Goal: Task Accomplishment & Management: Manage account settings

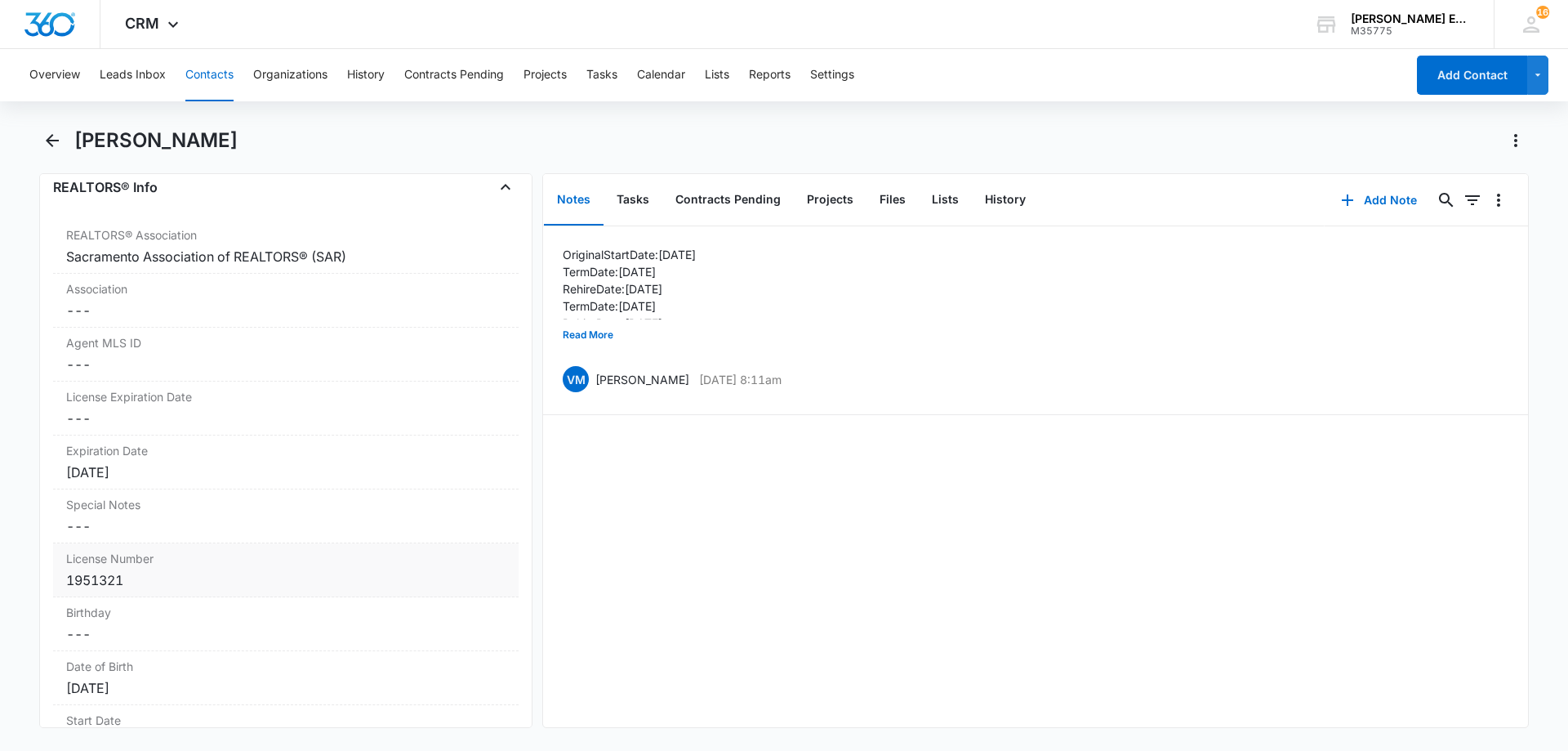
scroll to position [1389, 0]
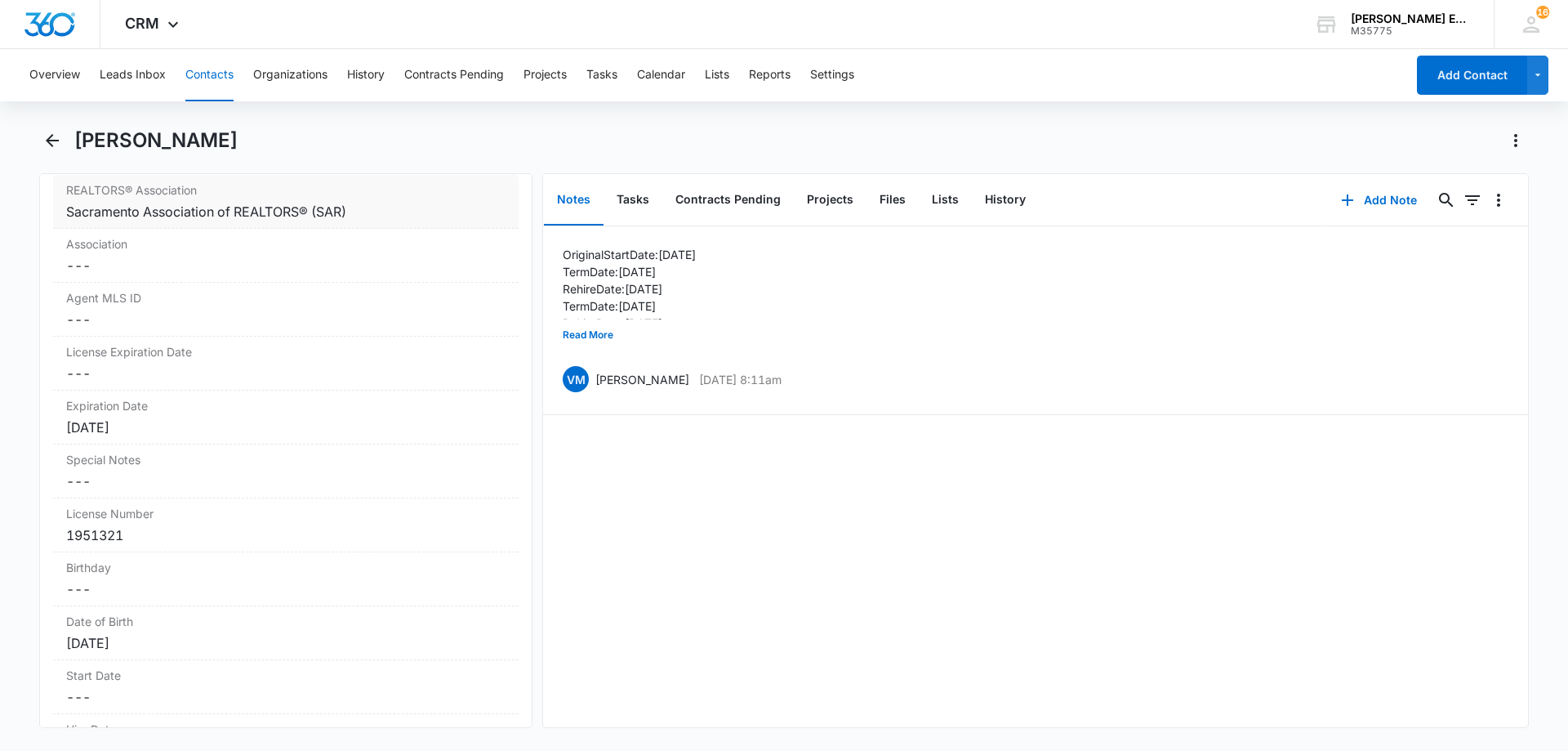
click at [390, 217] on div "Sacramento Association of REALTORS® (SAR)" at bounding box center [286, 212] width 439 height 20
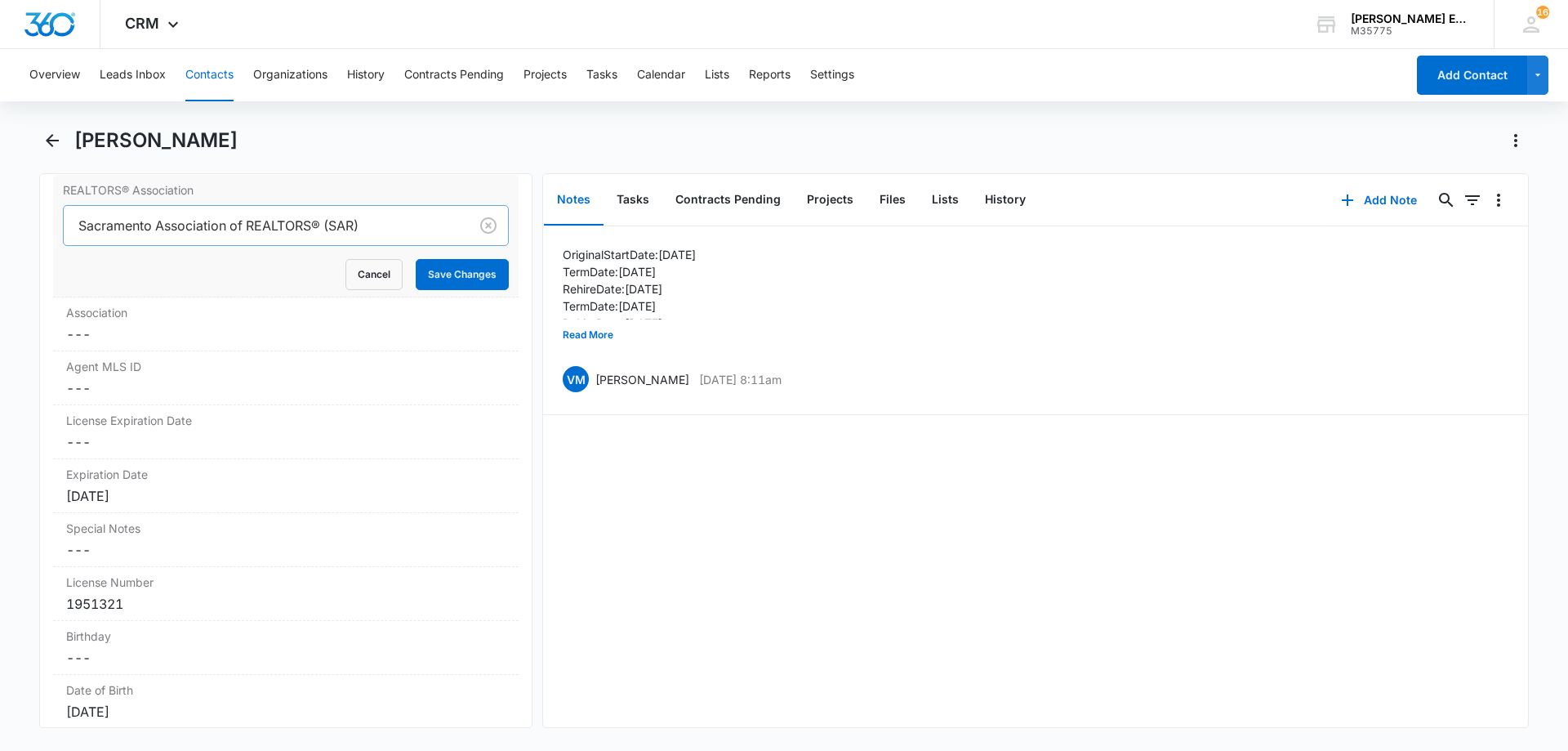
click at [392, 224] on div at bounding box center [263, 225] width 369 height 22
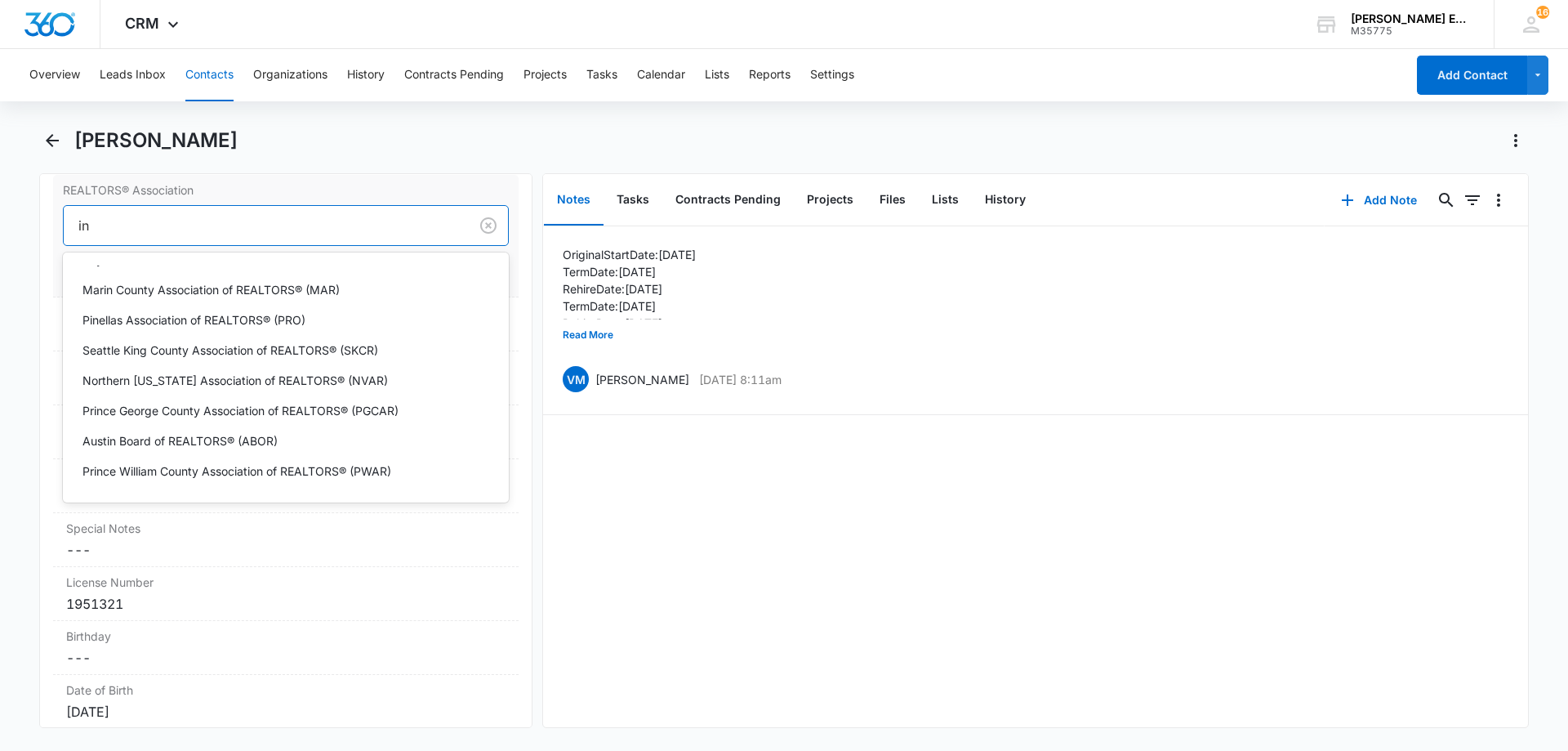
scroll to position [0, 0]
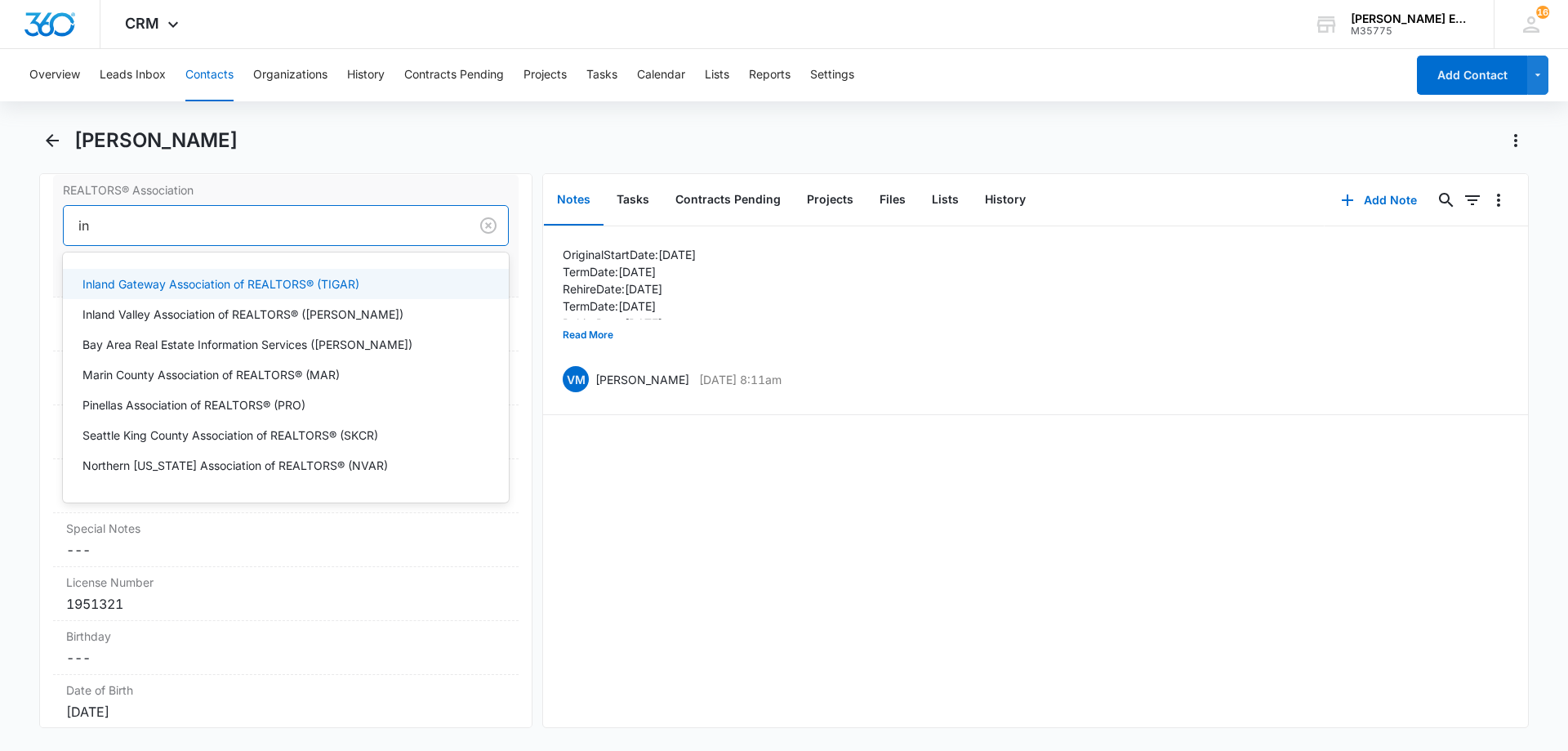
type input "in"
click at [374, 182] on label "REALTORS® Association" at bounding box center [285, 190] width 446 height 18
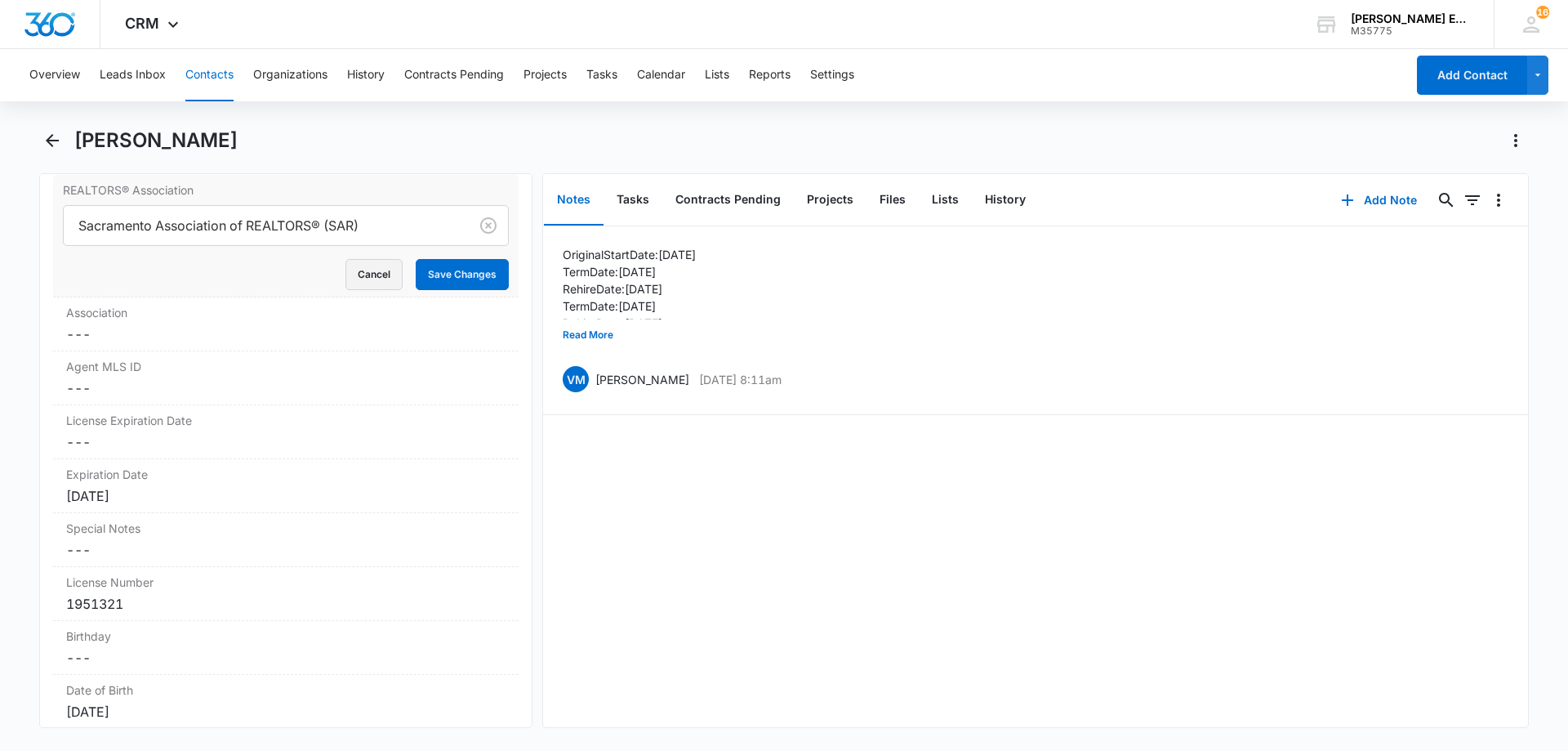
click at [363, 269] on button "Cancel" at bounding box center [374, 274] width 58 height 31
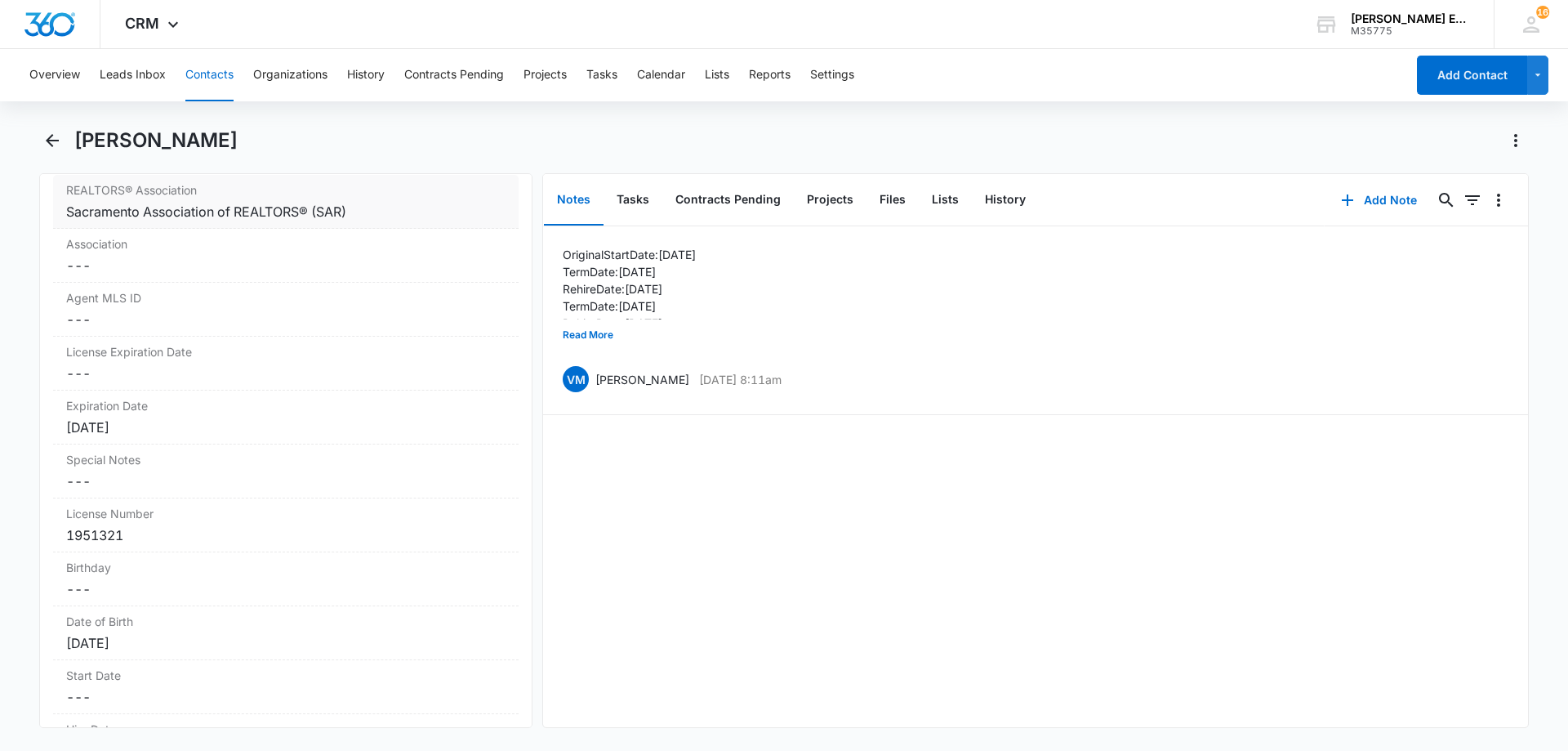
click at [384, 202] on div "Sacramento Association of REALTORS® (SAR)" at bounding box center [286, 212] width 439 height 20
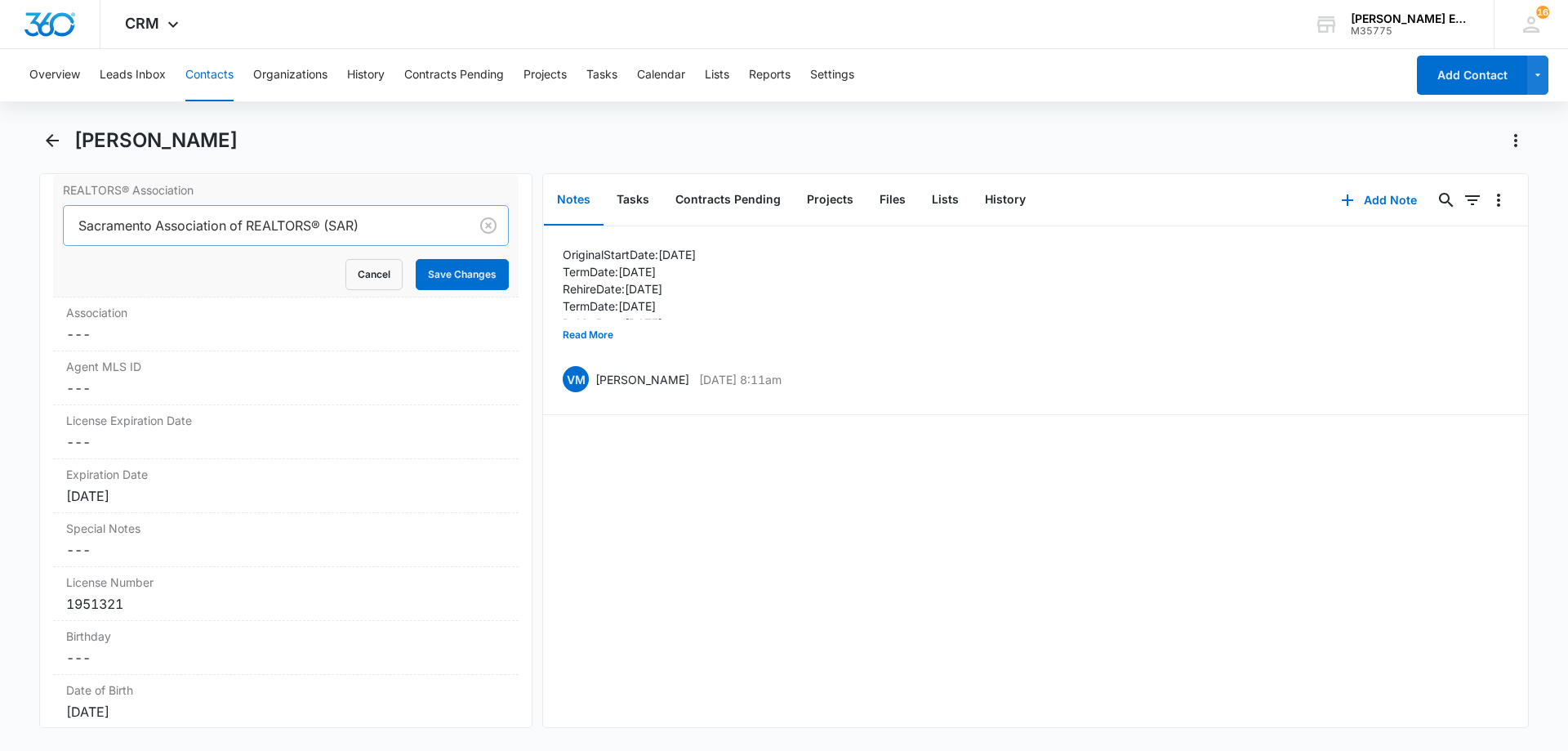
click at [405, 228] on div at bounding box center [263, 225] width 369 height 22
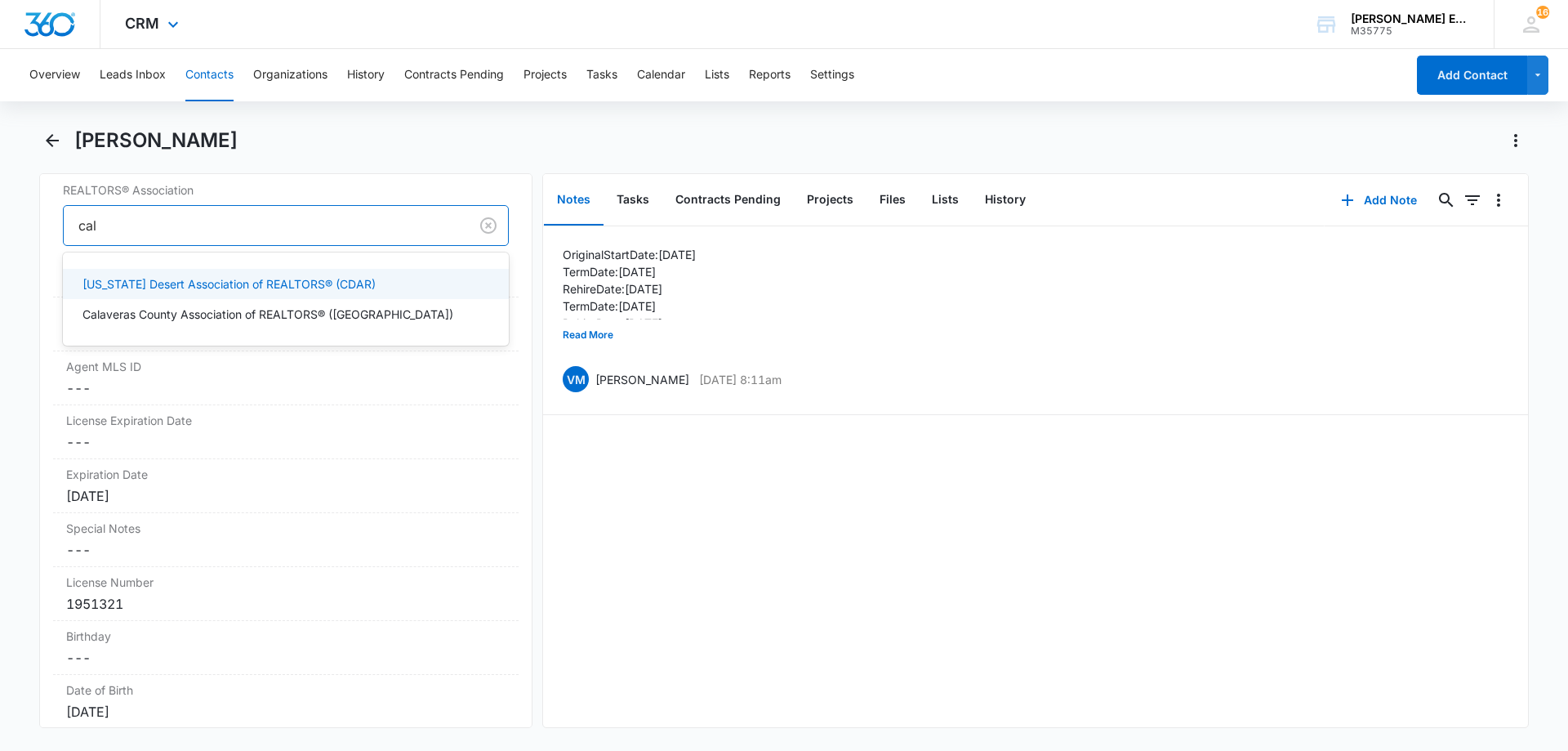
type input "cal"
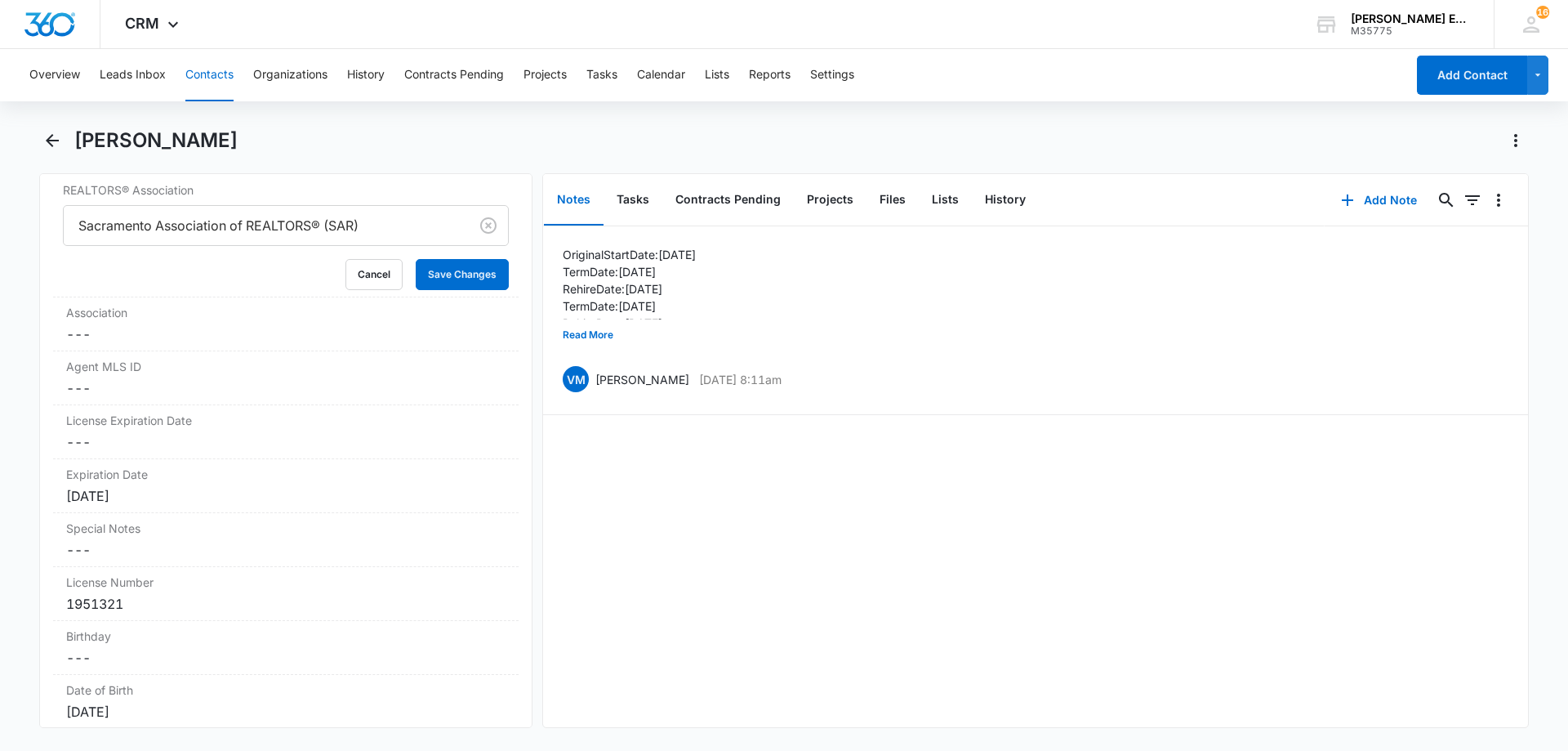
click at [58, 127] on div "Overview Leads Inbox Contacts Organizations History Contracts Pending Projects …" at bounding box center [784, 397] width 1568 height 698
click at [53, 138] on icon "Back" at bounding box center [52, 141] width 20 height 20
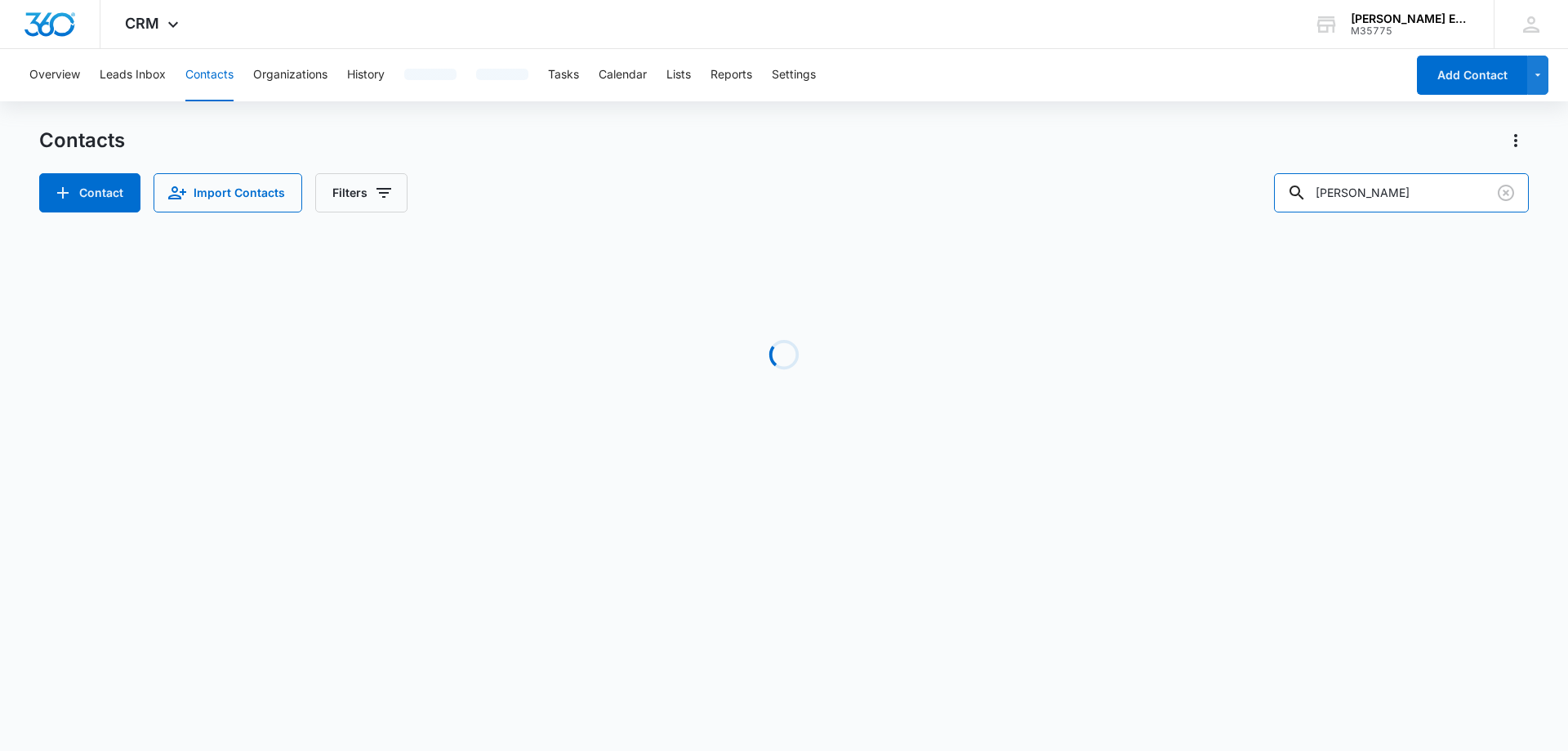
drag, startPoint x: 1382, startPoint y: 197, endPoint x: 1248, endPoint y: 208, distance: 134.5
click at [1248, 208] on div "Contact Import Contacts Filters [PERSON_NAME]" at bounding box center [784, 192] width 1490 height 39
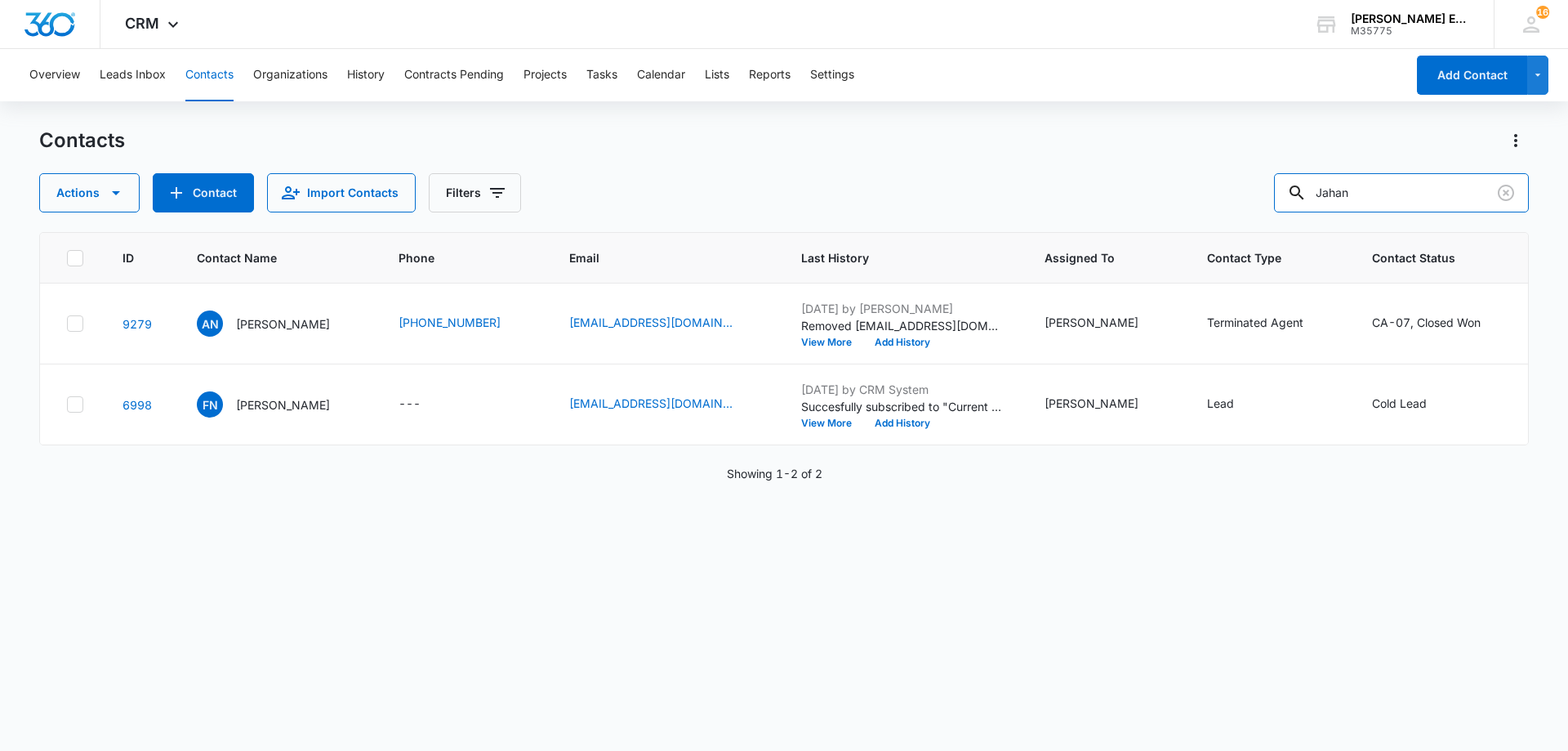
type input "Jahan"
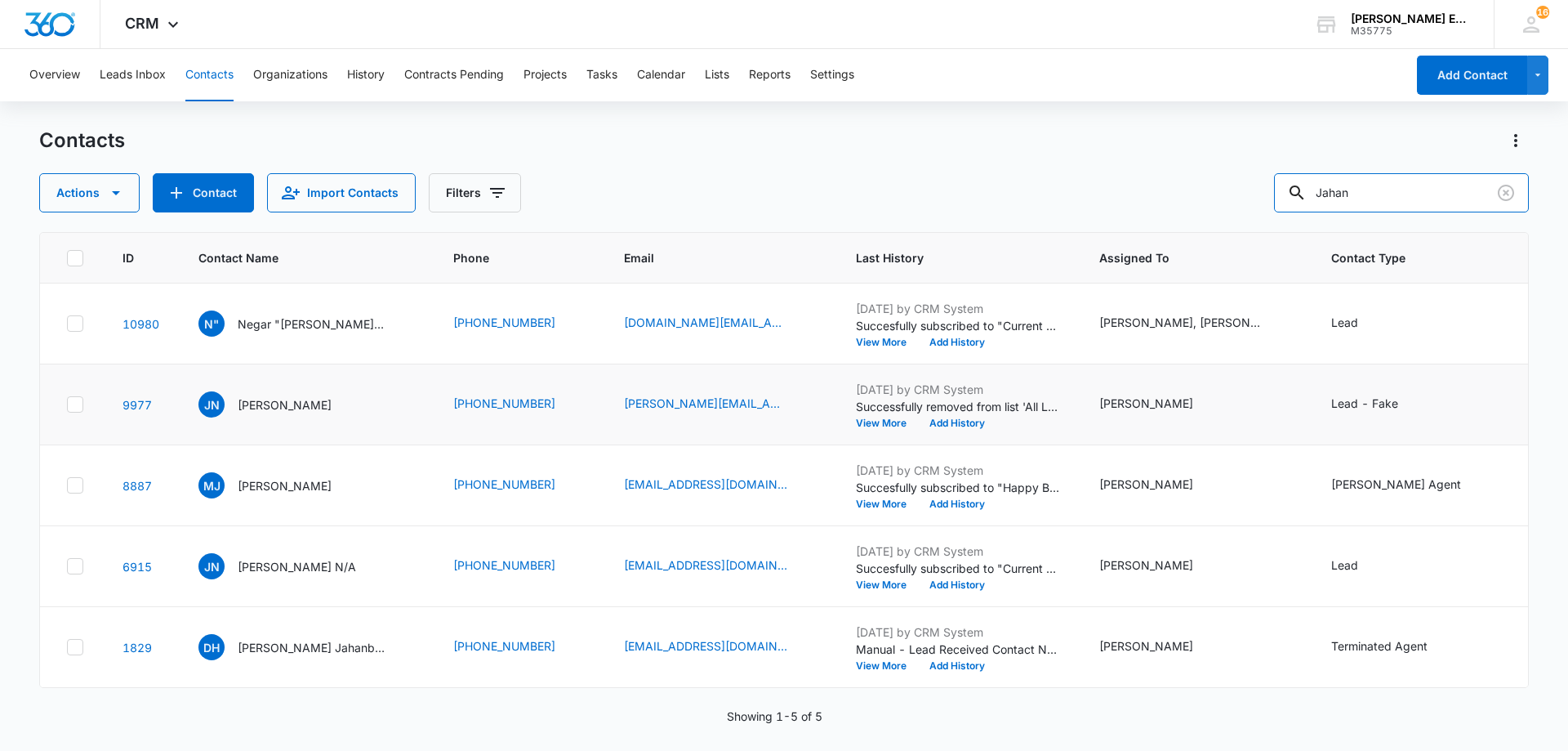
scroll to position [63, 0]
click at [268, 639] on p "David H. Jahanbaksh" at bounding box center [310, 647] width 147 height 18
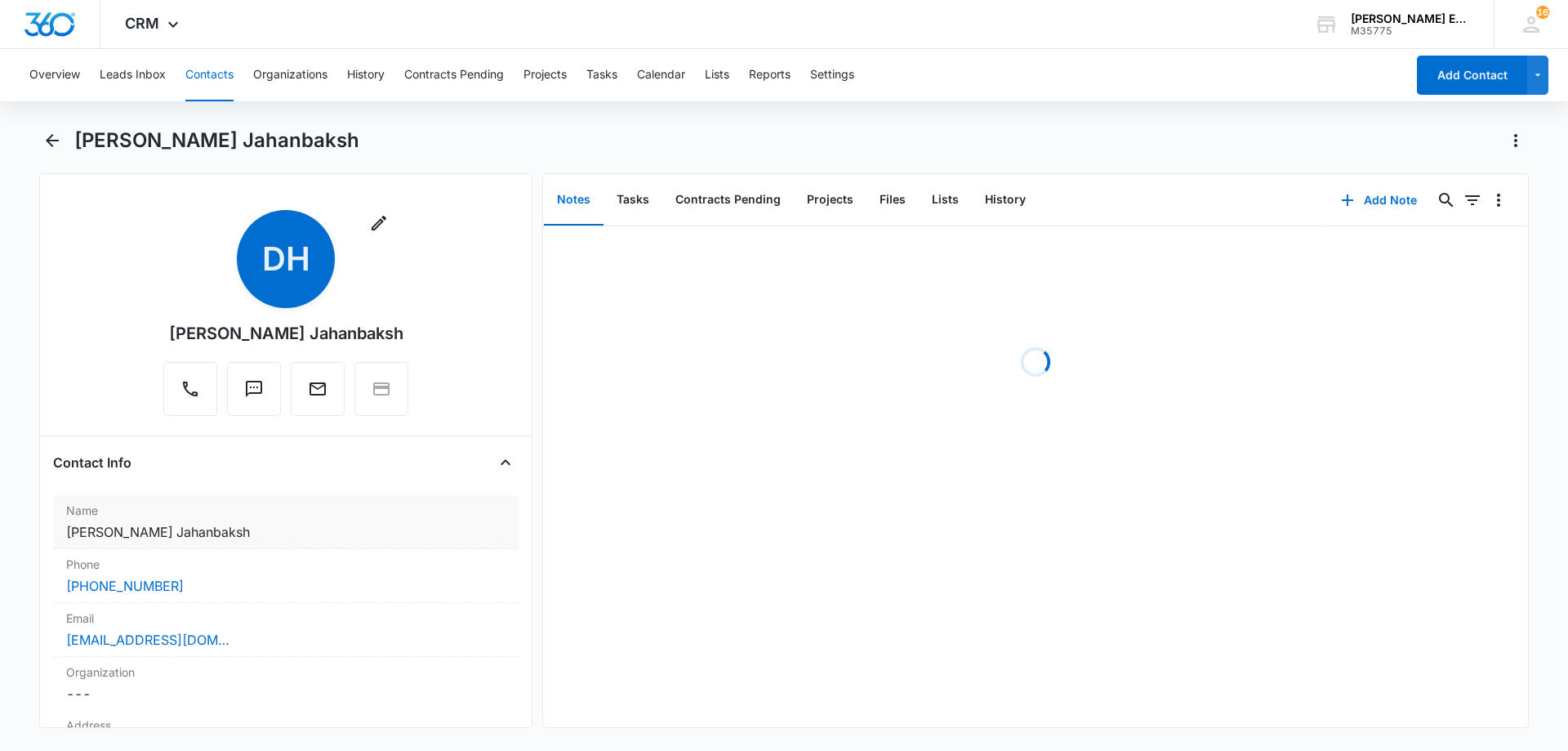
click at [190, 522] on dd "Cancel Save Changes David H. Jahanbaksh" at bounding box center [286, 531] width 439 height 20
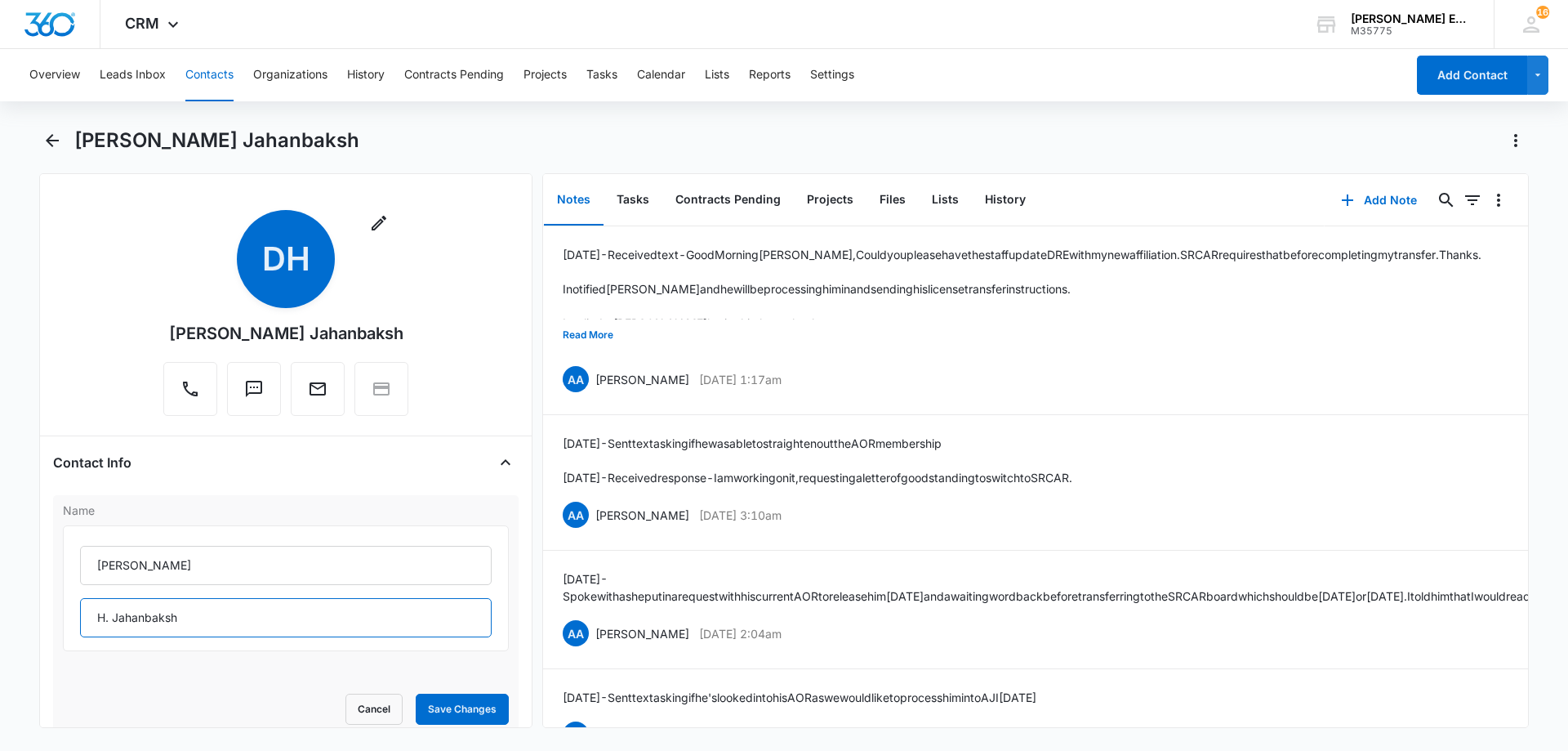
drag, startPoint x: 111, startPoint y: 625, endPoint x: 63, endPoint y: 627, distance: 48.0
click at [63, 627] on div "David H. Jahanbaksh" at bounding box center [285, 588] width 446 height 126
type input "Jahanbaksh"
click at [439, 693] on form "David Jahanbaksh Cancel Save Changes" at bounding box center [285, 625] width 446 height 199
click at [439, 701] on button "Save Changes" at bounding box center [462, 709] width 93 height 31
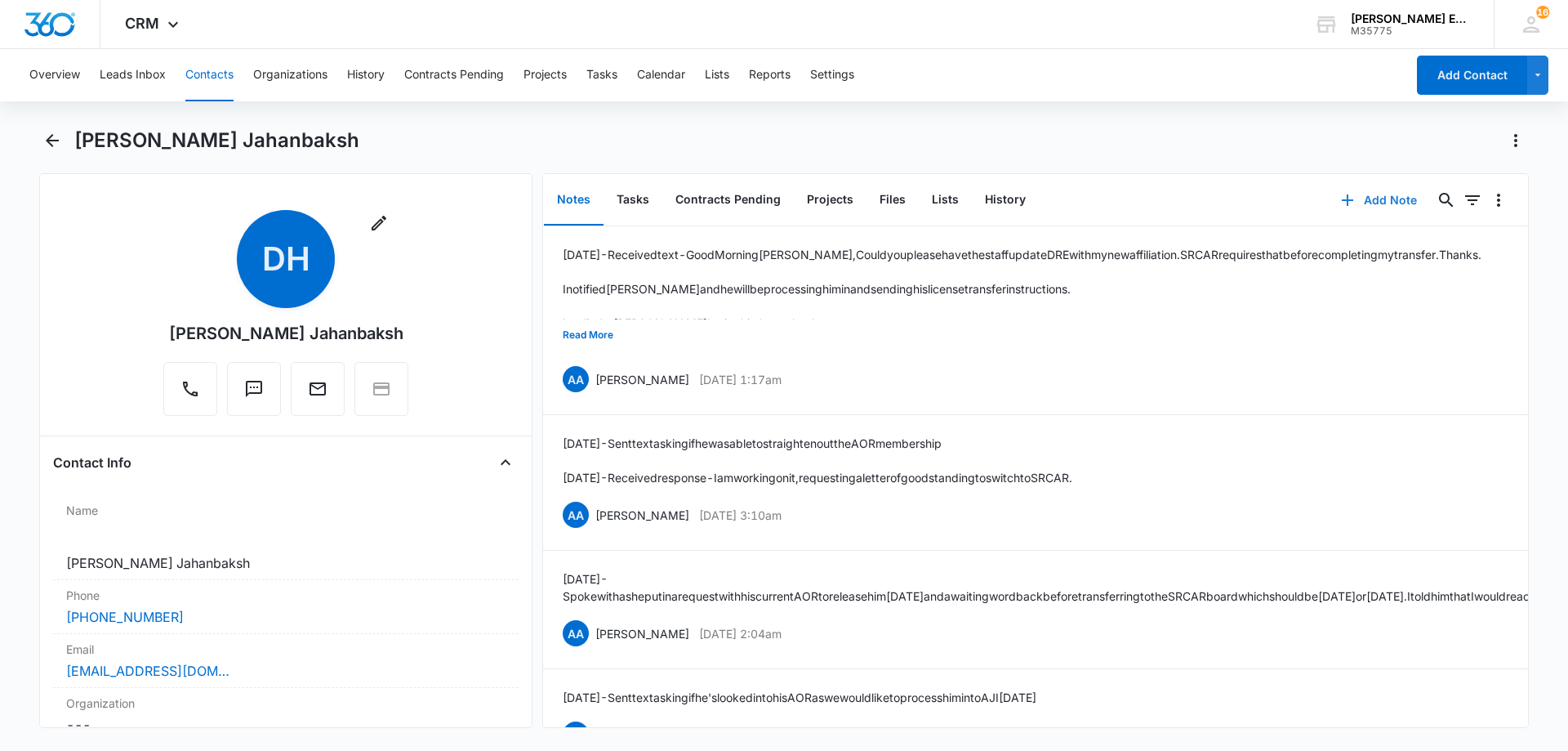
click at [1373, 203] on button "Add Note" at bounding box center [1379, 200] width 108 height 39
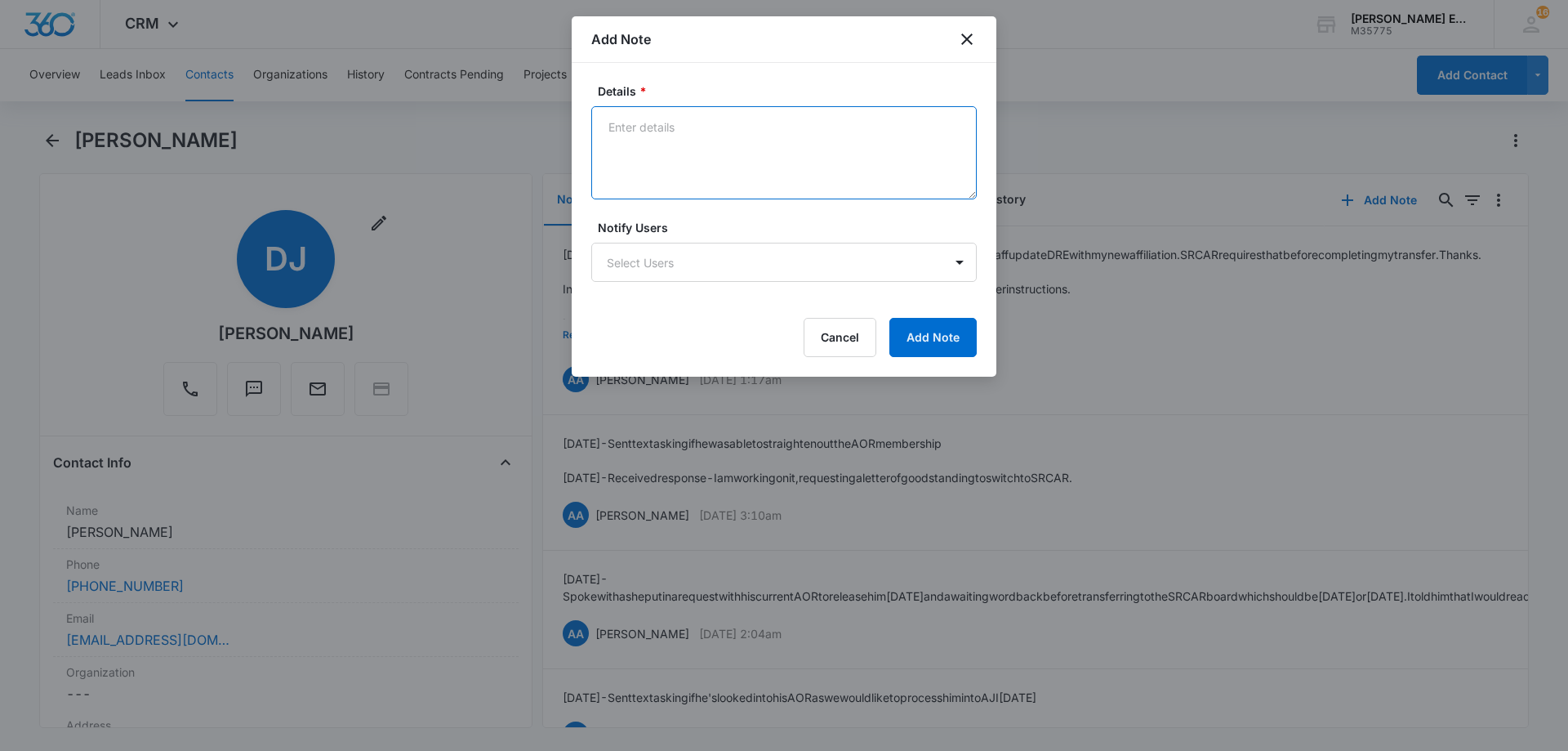
click at [664, 152] on textarea "Details *" at bounding box center [784, 152] width 386 height 93
paste textarea "Original Hire Date: 07/07/2022 Termination Date: 09/25/2024 Rehire Date: 10/14/…"
click at [765, 156] on textarea "Original Hire Date: 07/07/2022 Termination Date: 09/25/2024 Rehire Date: 10/14/…" at bounding box center [784, 152] width 386 height 93
click at [797, 122] on textarea "Original Hire Date: 07/07/2022 Termination Date: 09/25/2024 Rehire Date: 10/14/…" at bounding box center [784, 152] width 386 height 93
type textarea "Original Hire Date: 07/07/2022 Termination Date: 09/25/2024 Rehire Date: 10/14/…"
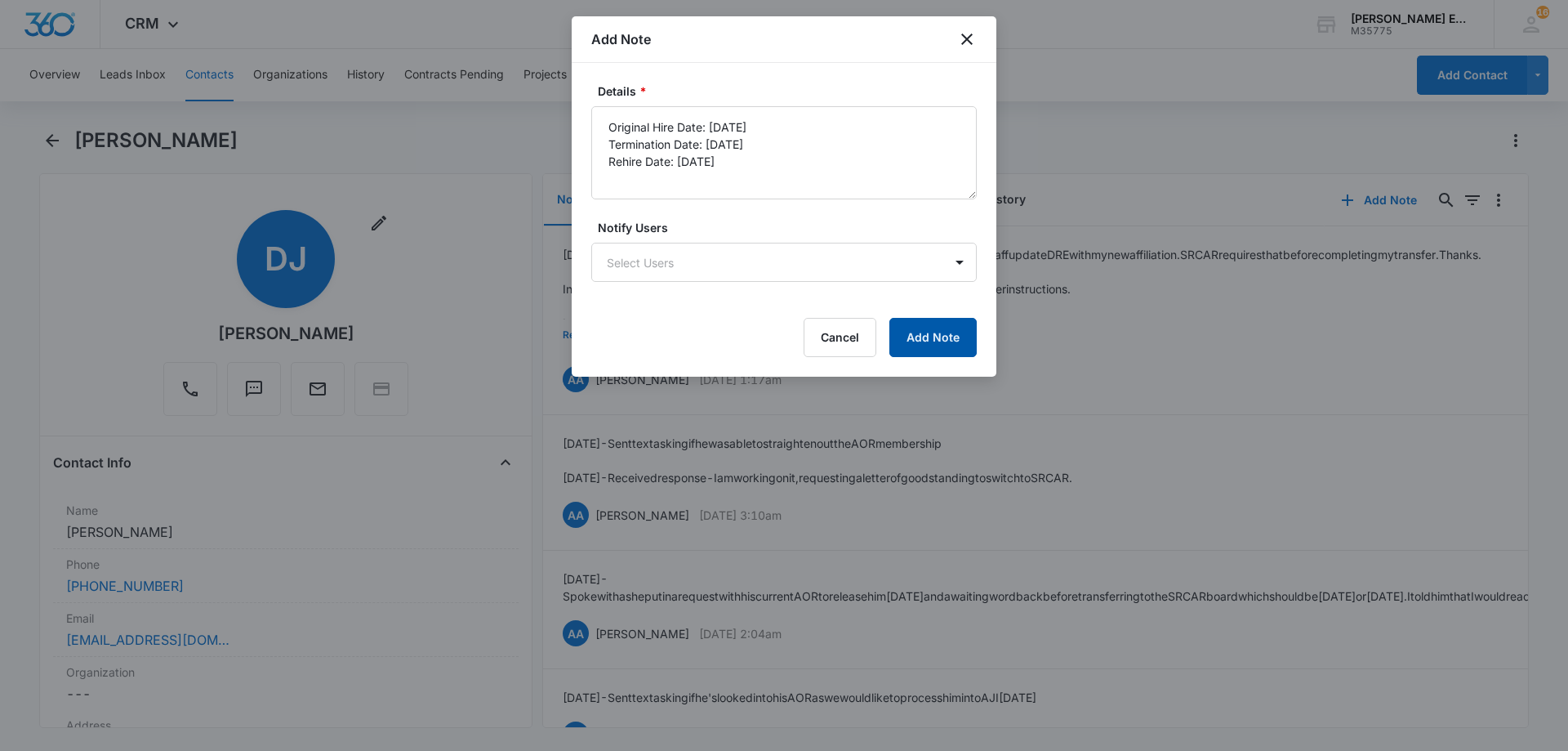
click at [916, 327] on button "Add Note" at bounding box center [933, 337] width 88 height 39
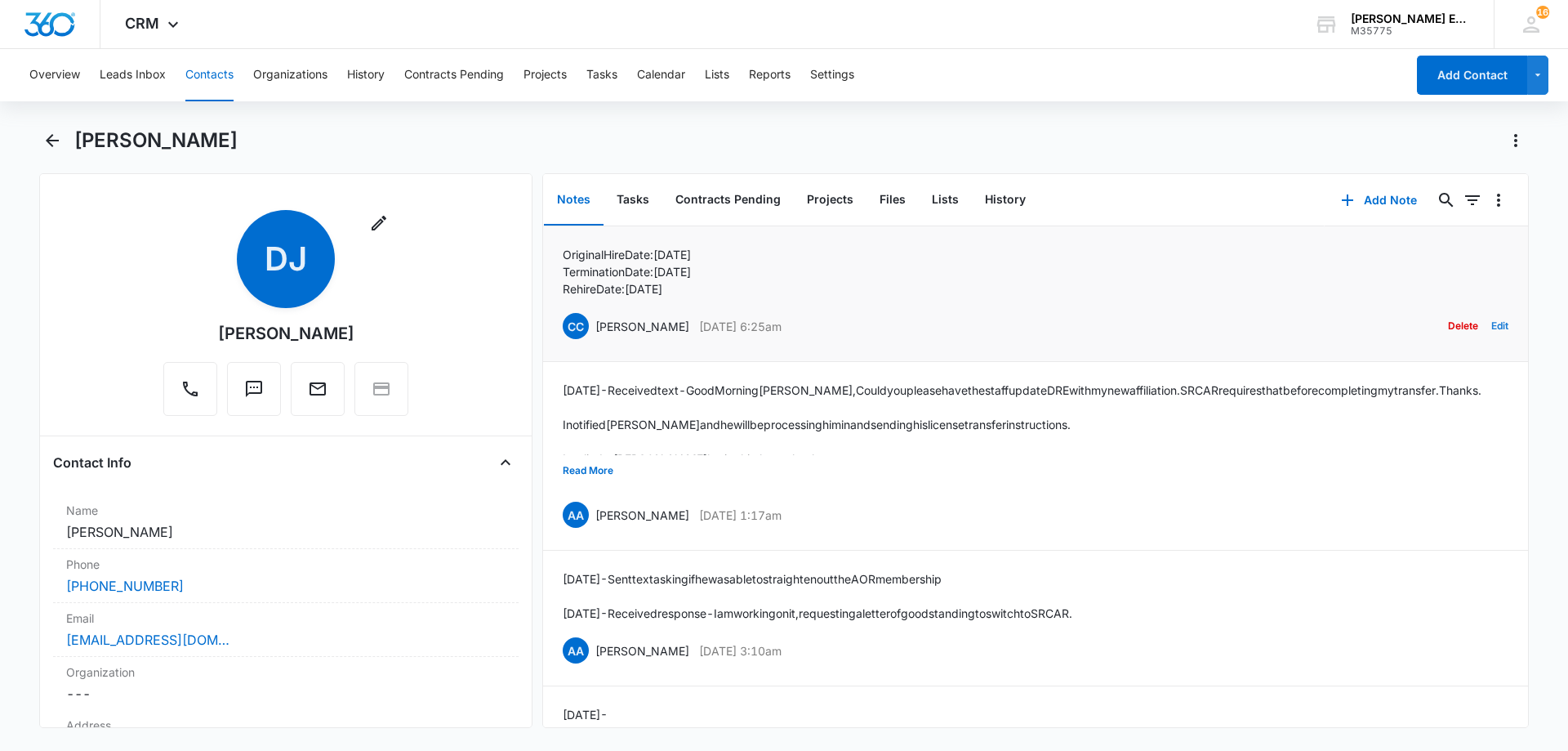
click at [1491, 325] on button "Edit" at bounding box center [1500, 326] width 18 height 31
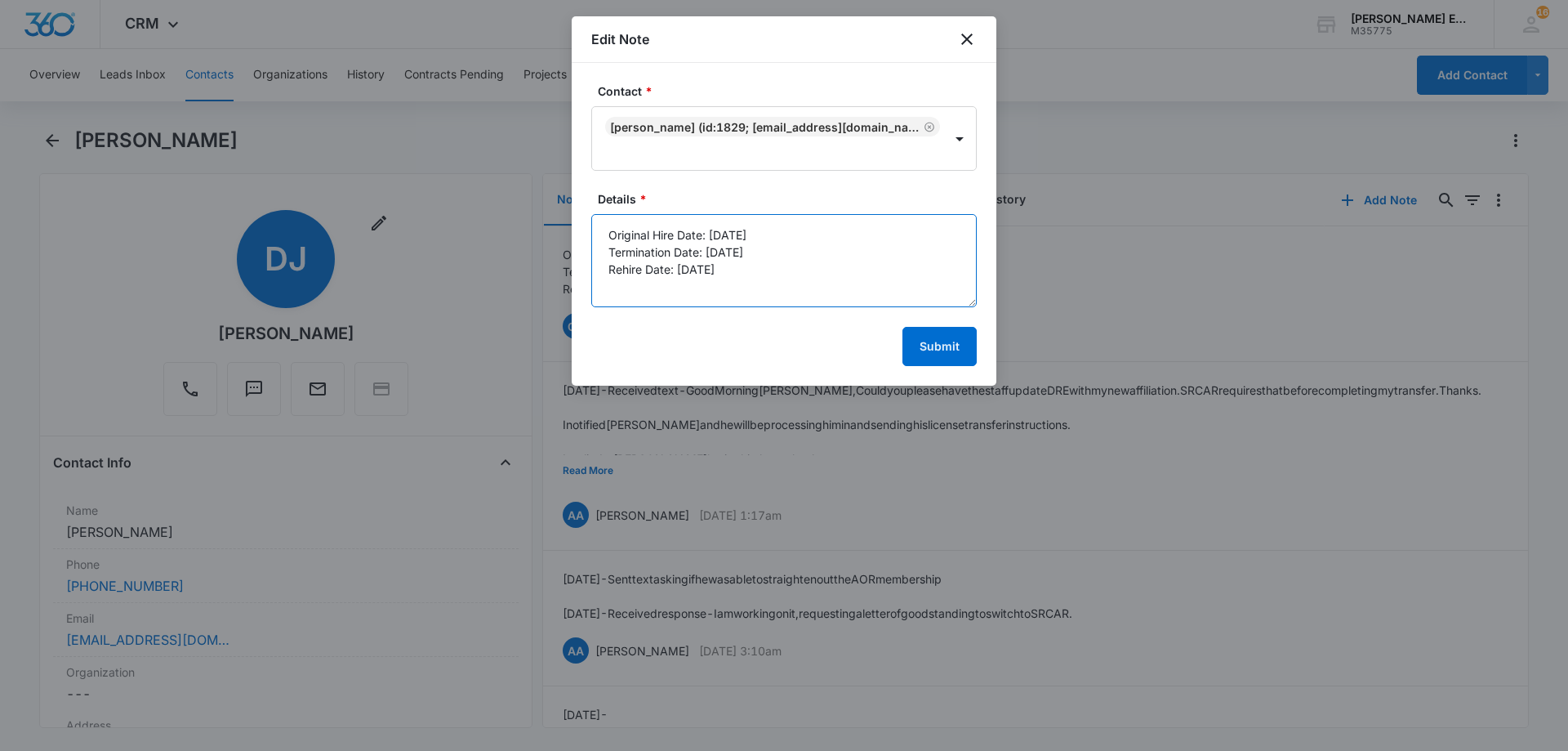
click at [741, 272] on textarea "Original Hire Date: 07/07/2022 Termination Date: 09/25/2024 Rehire Date: 10/14/…" at bounding box center [784, 260] width 386 height 93
type textarea "Original Hire Date: 07/07/2022 Termination Date: 09/25/2024 Rehire Date: 10/14/…"
click at [953, 348] on button "Submit" at bounding box center [939, 347] width 74 height 39
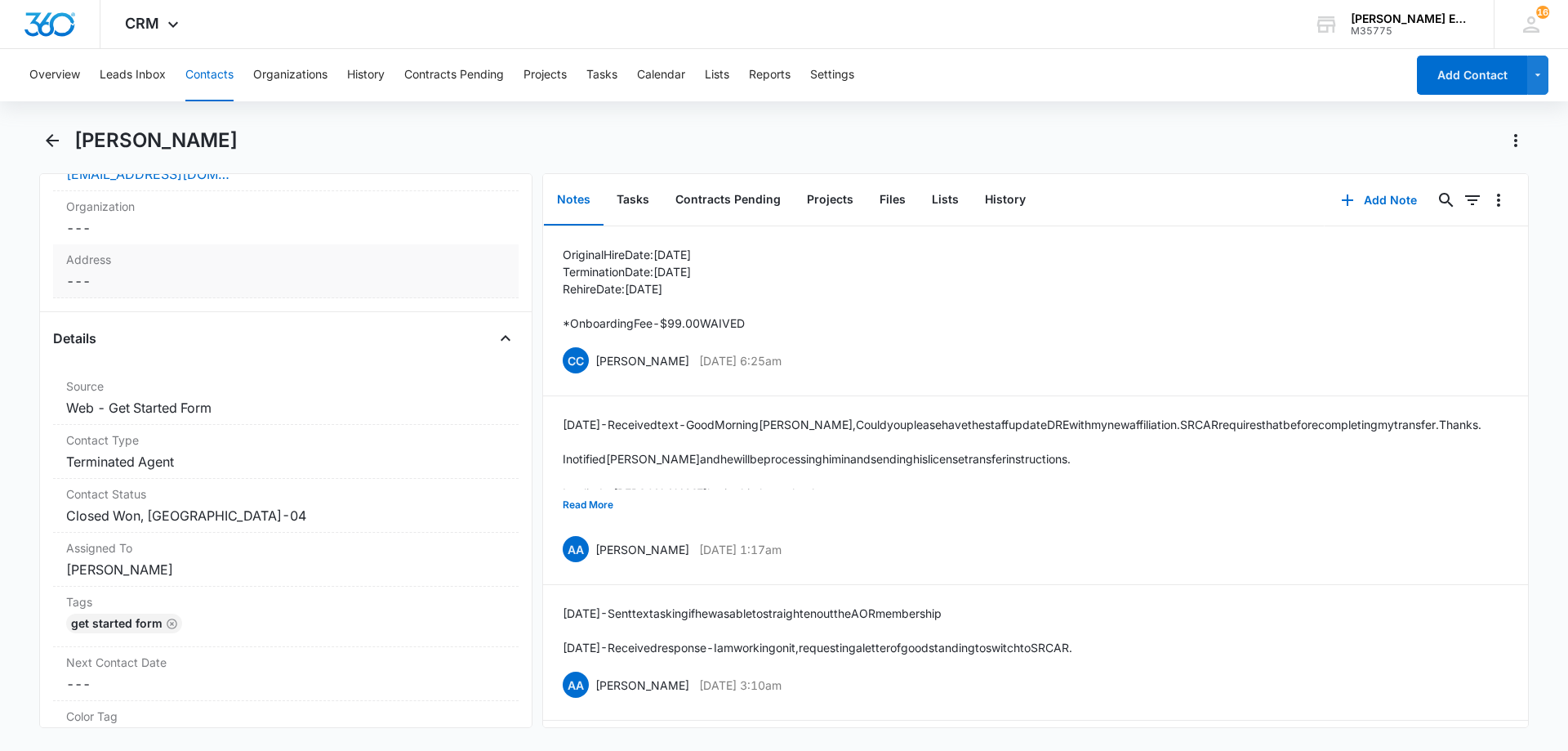
scroll to position [490, 0]
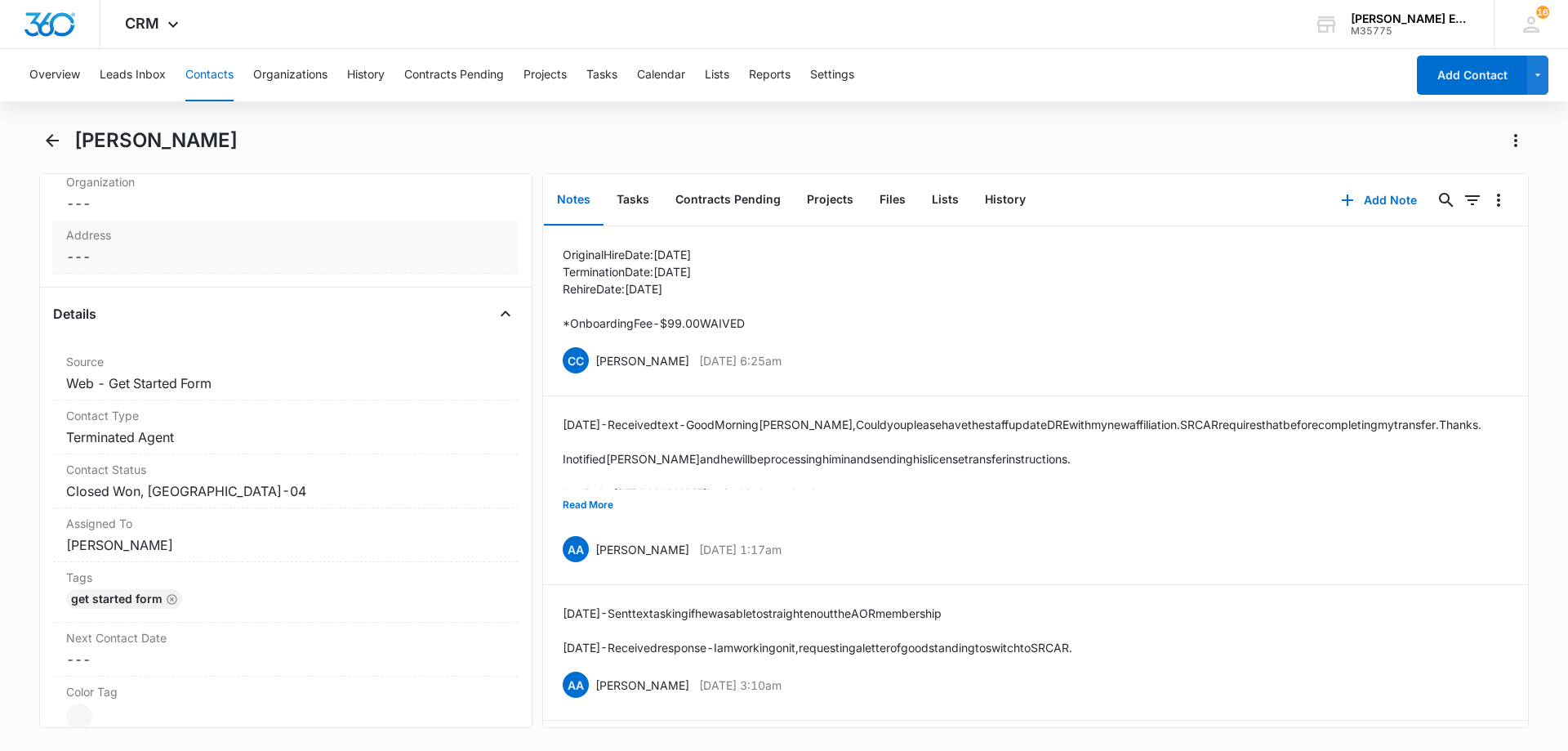
click at [201, 246] on div "Address Cancel Save Changes ---" at bounding box center [285, 246] width 466 height 54
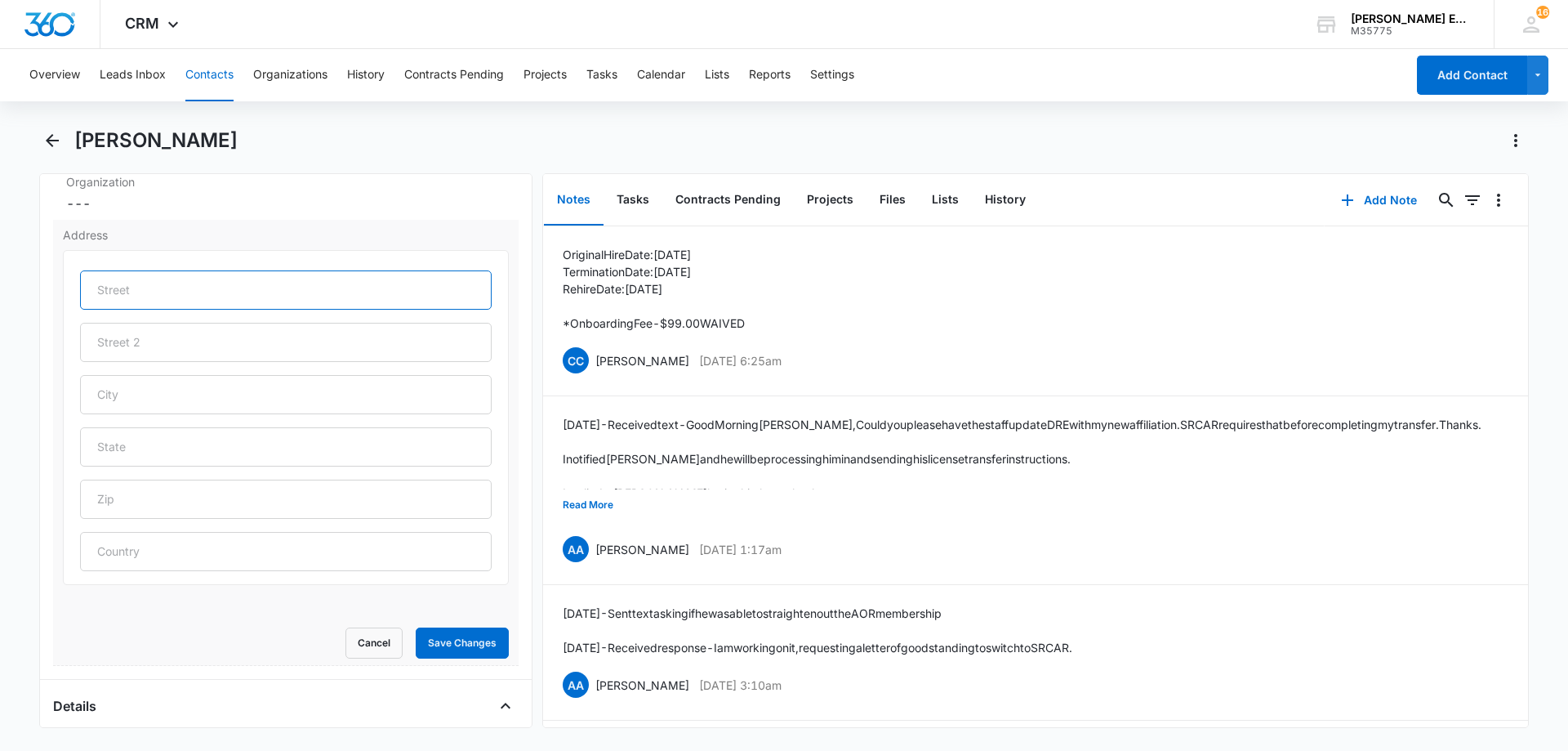
click at [205, 288] on input "text" at bounding box center [286, 290] width 412 height 39
paste input "28036 Ridgebrook Ct"
type input "28036 Ridgebrook Ct"
click at [144, 391] on input "text" at bounding box center [286, 395] width 412 height 39
paste input "Rancho Palos Verdes"
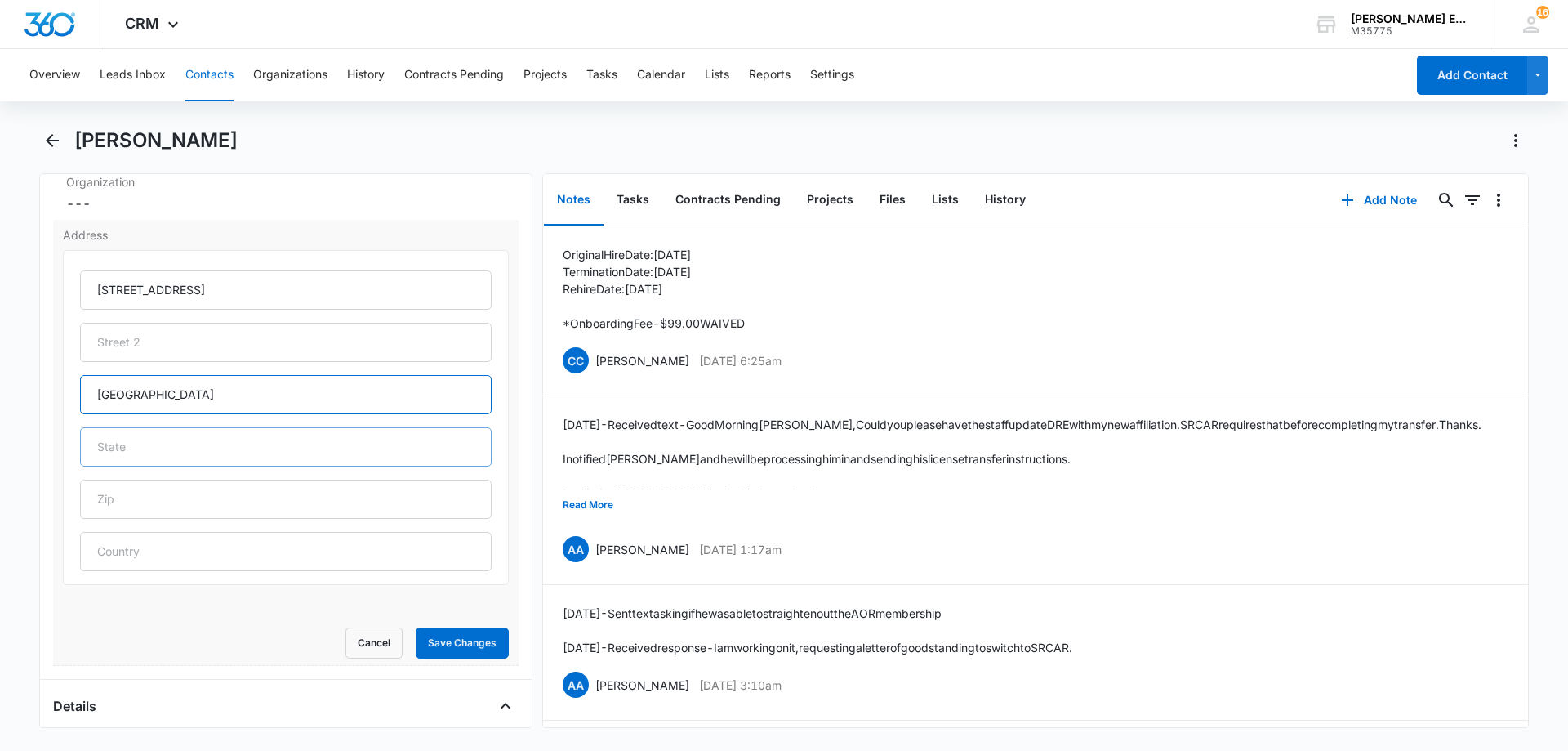
type input "Rancho Palos Verdes"
click at [192, 452] on input "text" at bounding box center [286, 446] width 412 height 39
type input "CA"
click at [129, 509] on input "text" at bounding box center [286, 499] width 412 height 39
paste input "90275"
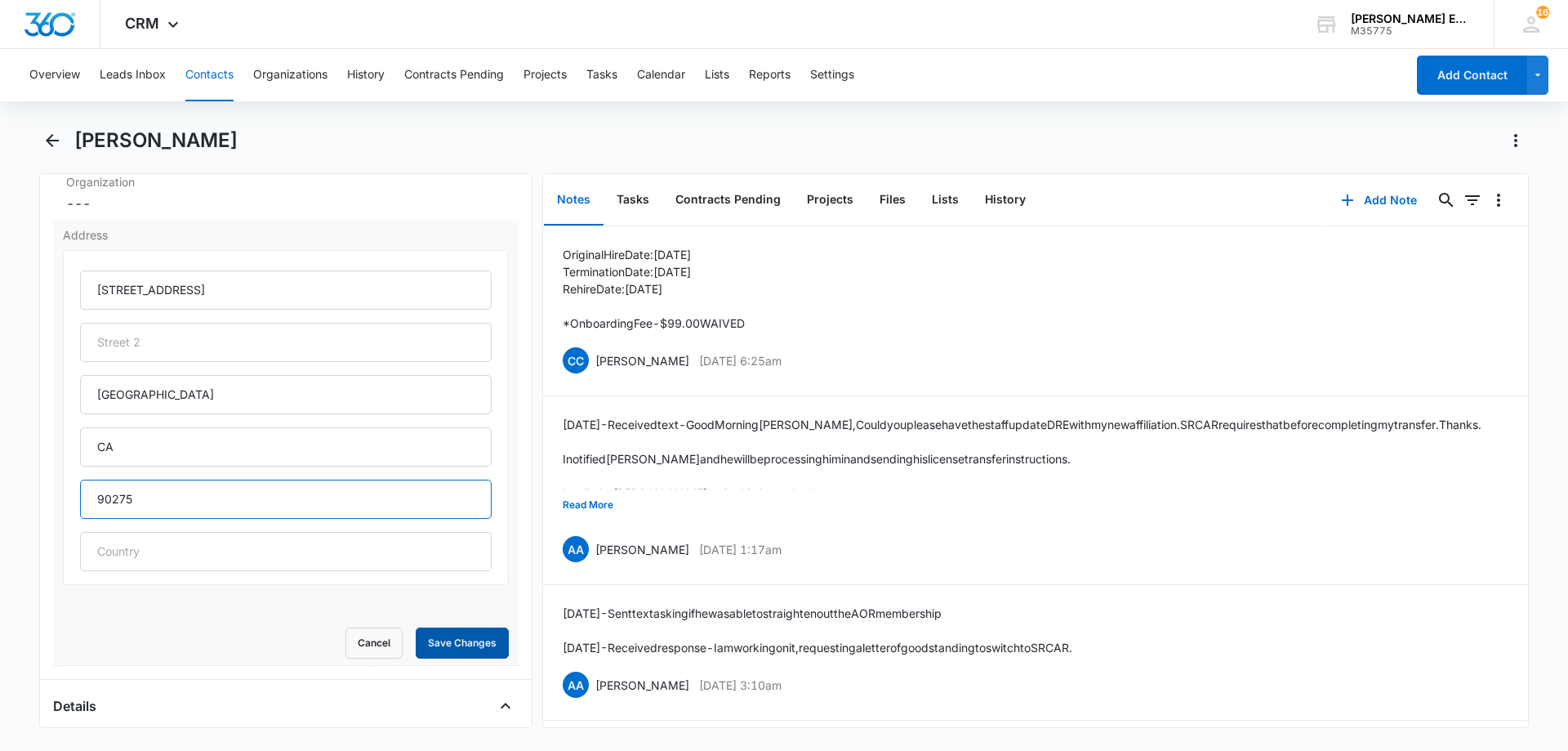
type input "90275"
click at [435, 627] on button "Save Changes" at bounding box center [462, 643] width 93 height 31
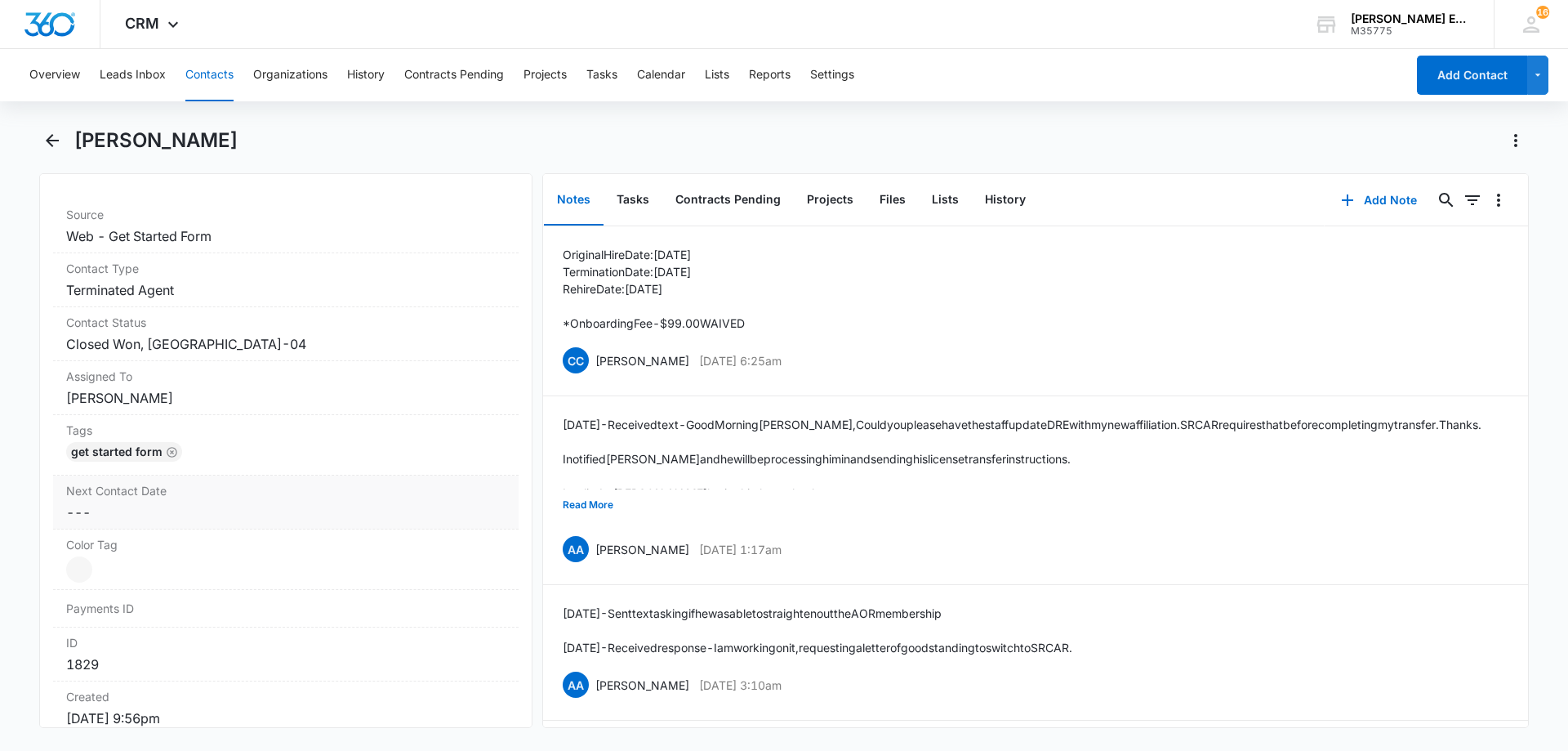
scroll to position [541, 0]
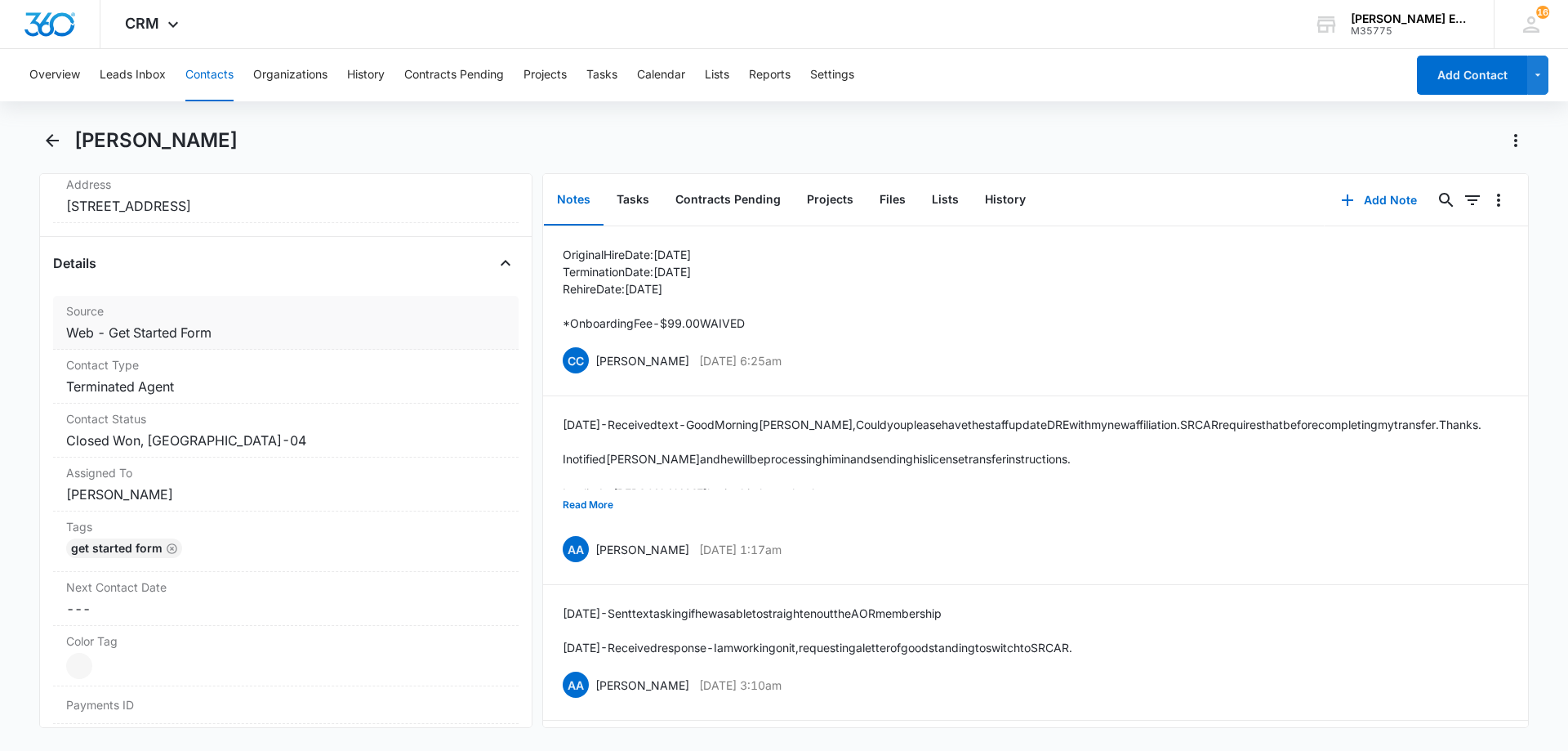
click at [235, 337] on dd "Cancel Save Changes Web - Get Started Form" at bounding box center [286, 332] width 439 height 20
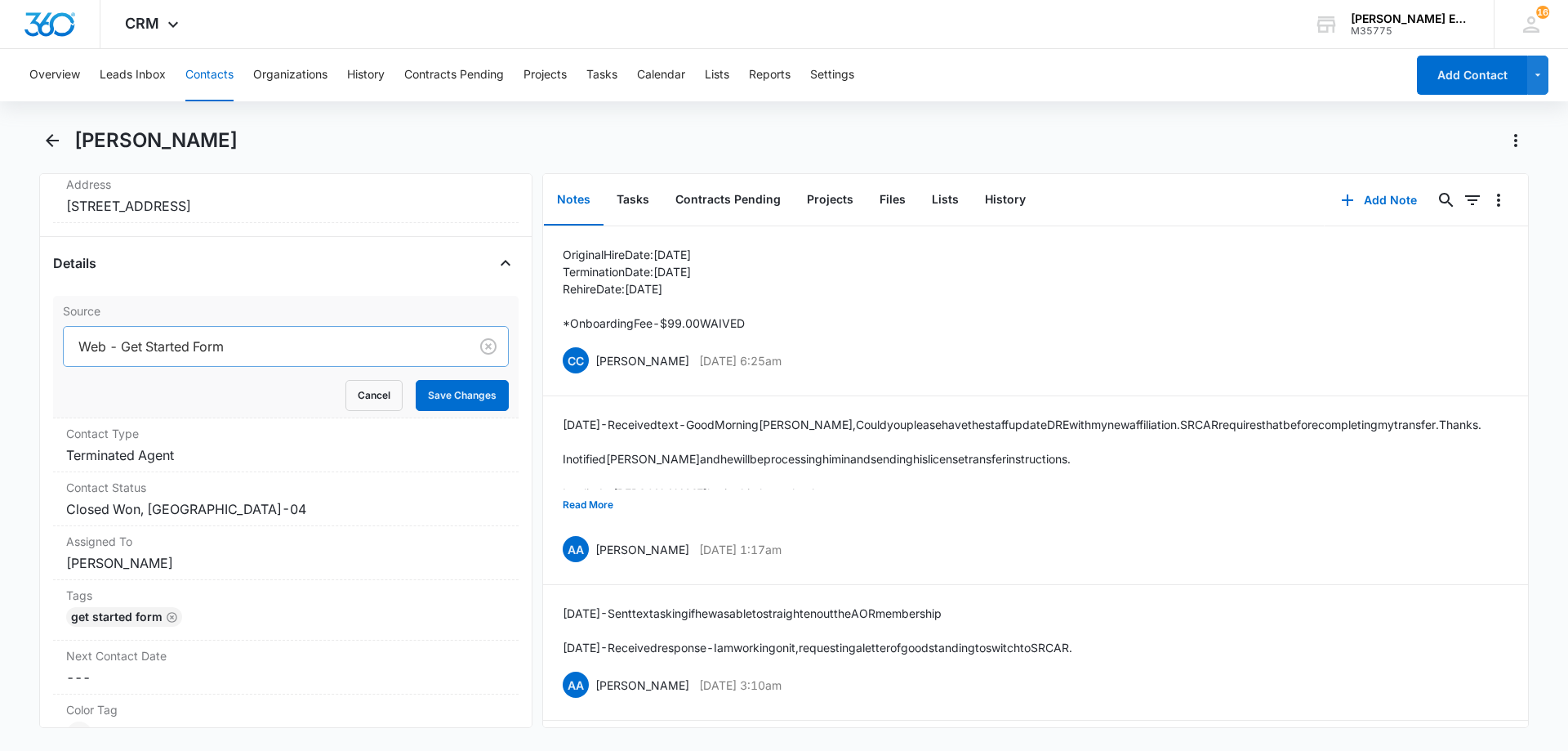
click at [273, 342] on div at bounding box center [263, 346] width 369 height 22
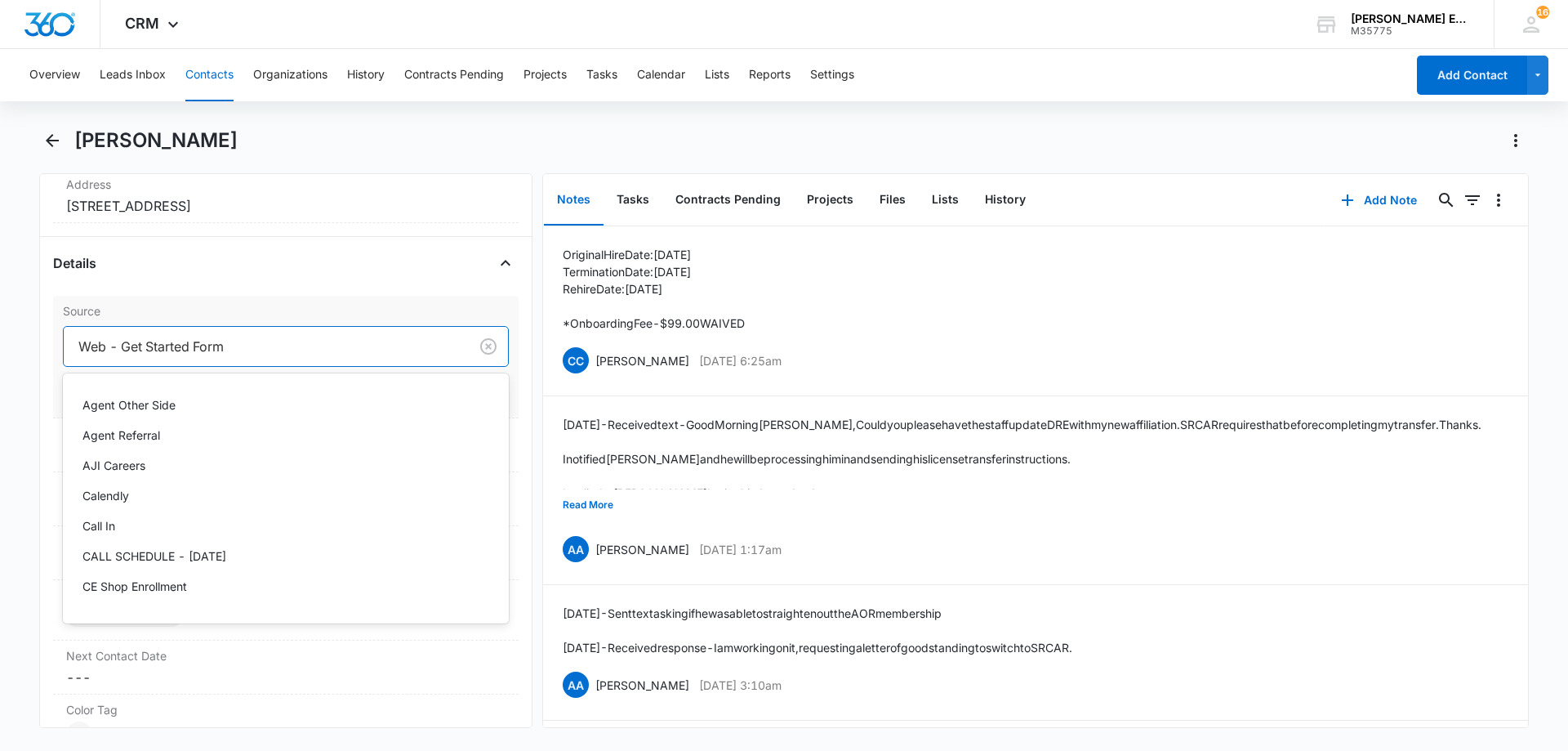
scroll to position [548, 0]
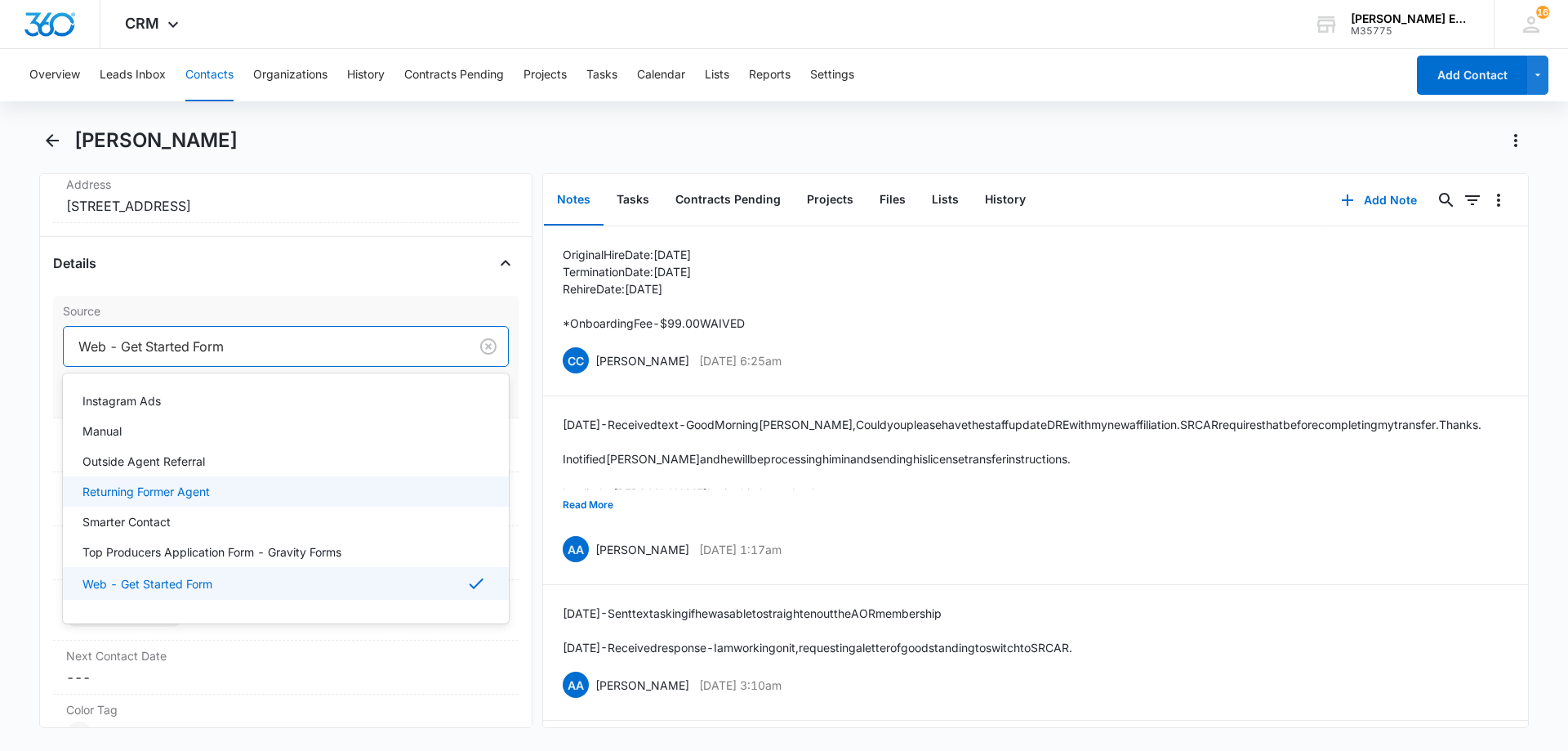
click at [179, 488] on p "Returning Former Agent" at bounding box center [145, 491] width 127 height 18
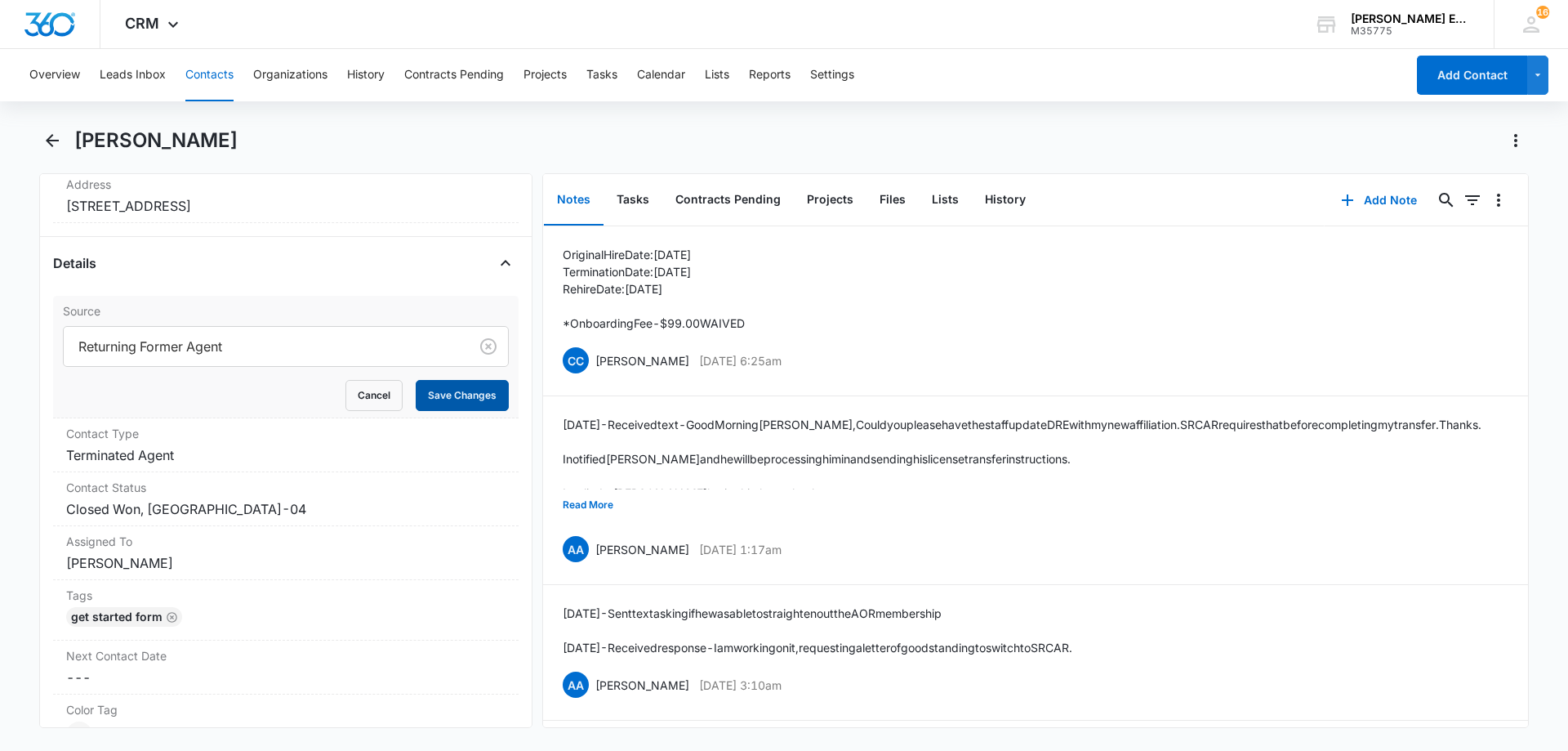
click at [447, 397] on button "Save Changes" at bounding box center [462, 396] width 93 height 31
click at [220, 459] on dd "Cancel Save Changes Terminated Agent" at bounding box center [286, 455] width 439 height 20
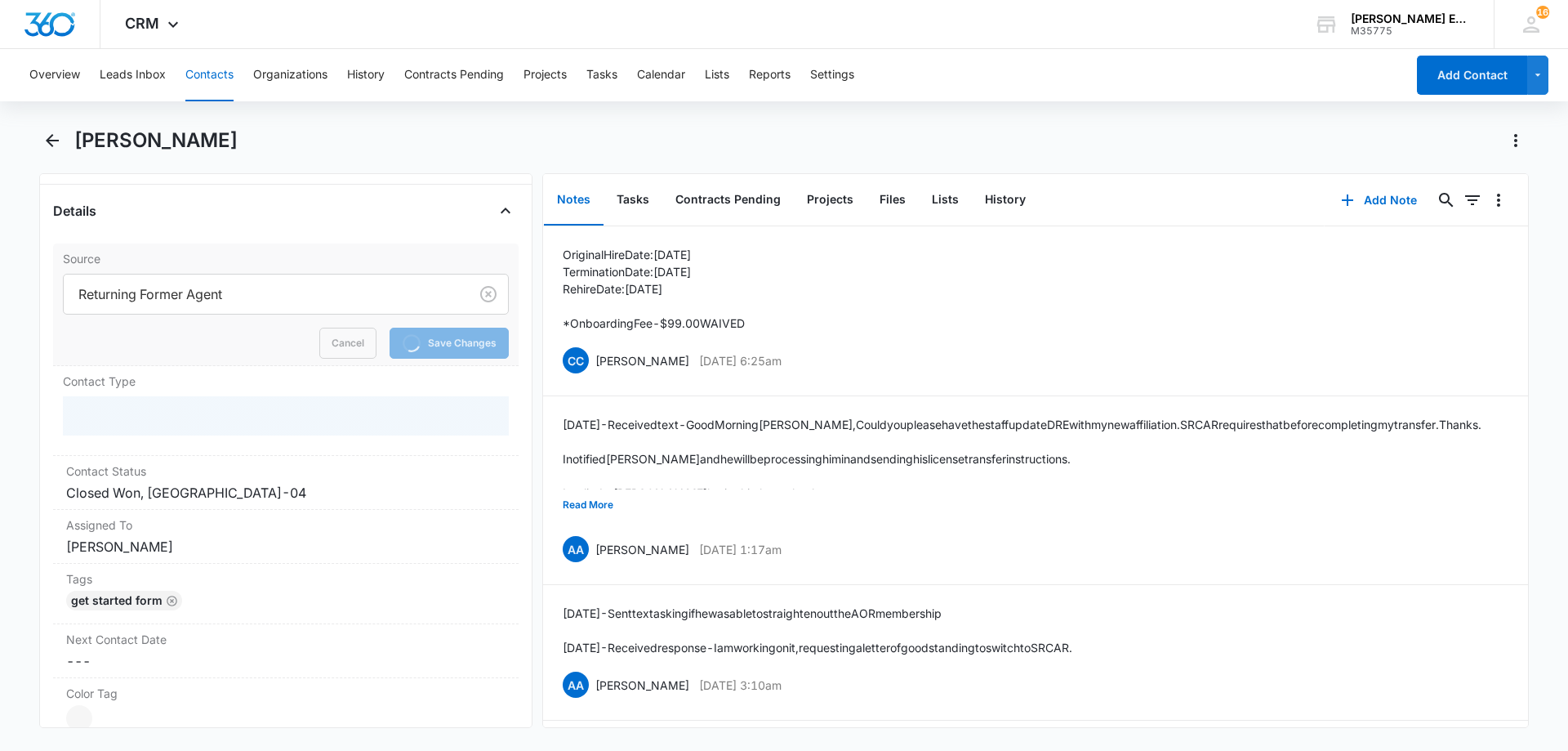
scroll to position [704, 0]
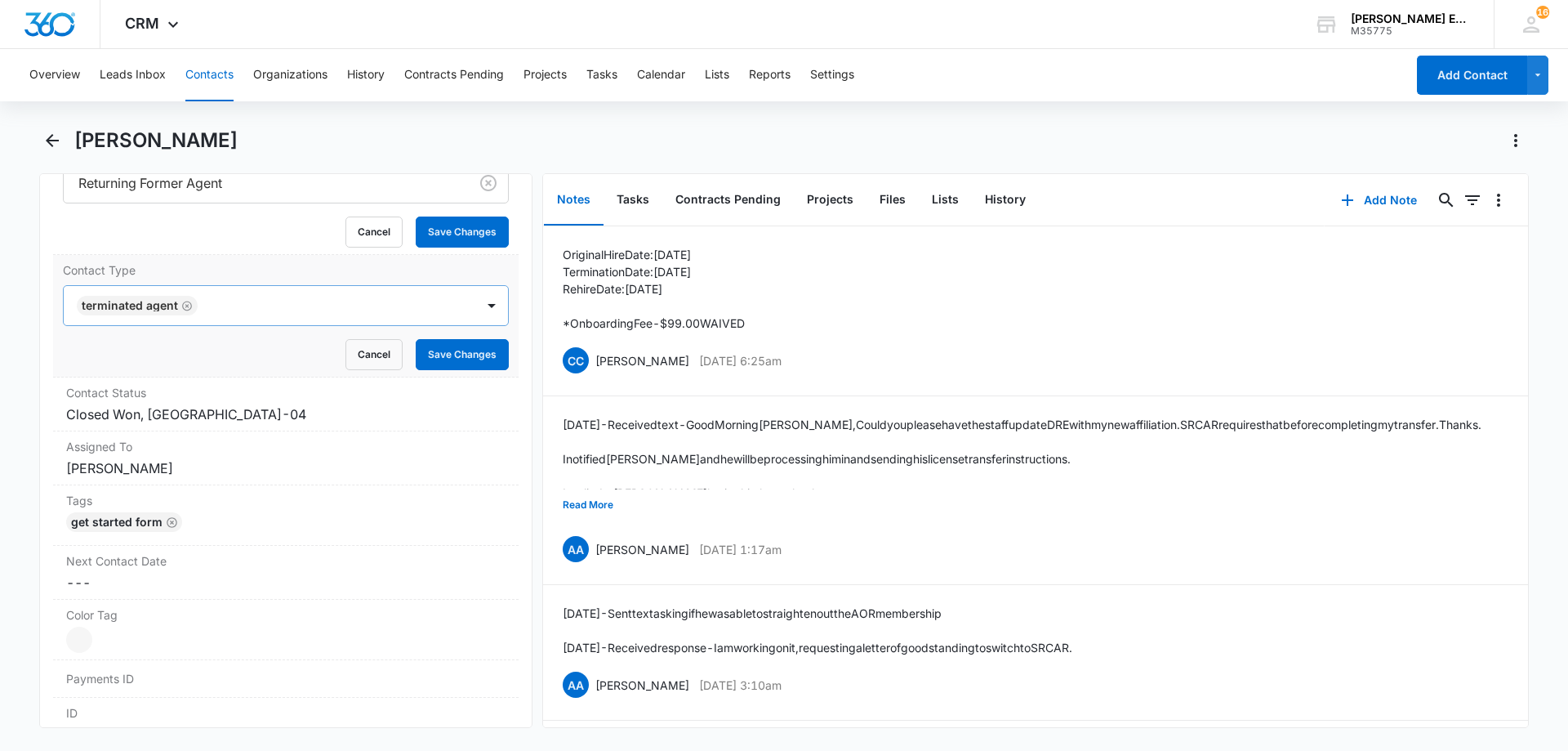
click at [185, 303] on form "Terminated Agent Cancel Save Changes" at bounding box center [285, 327] width 446 height 85
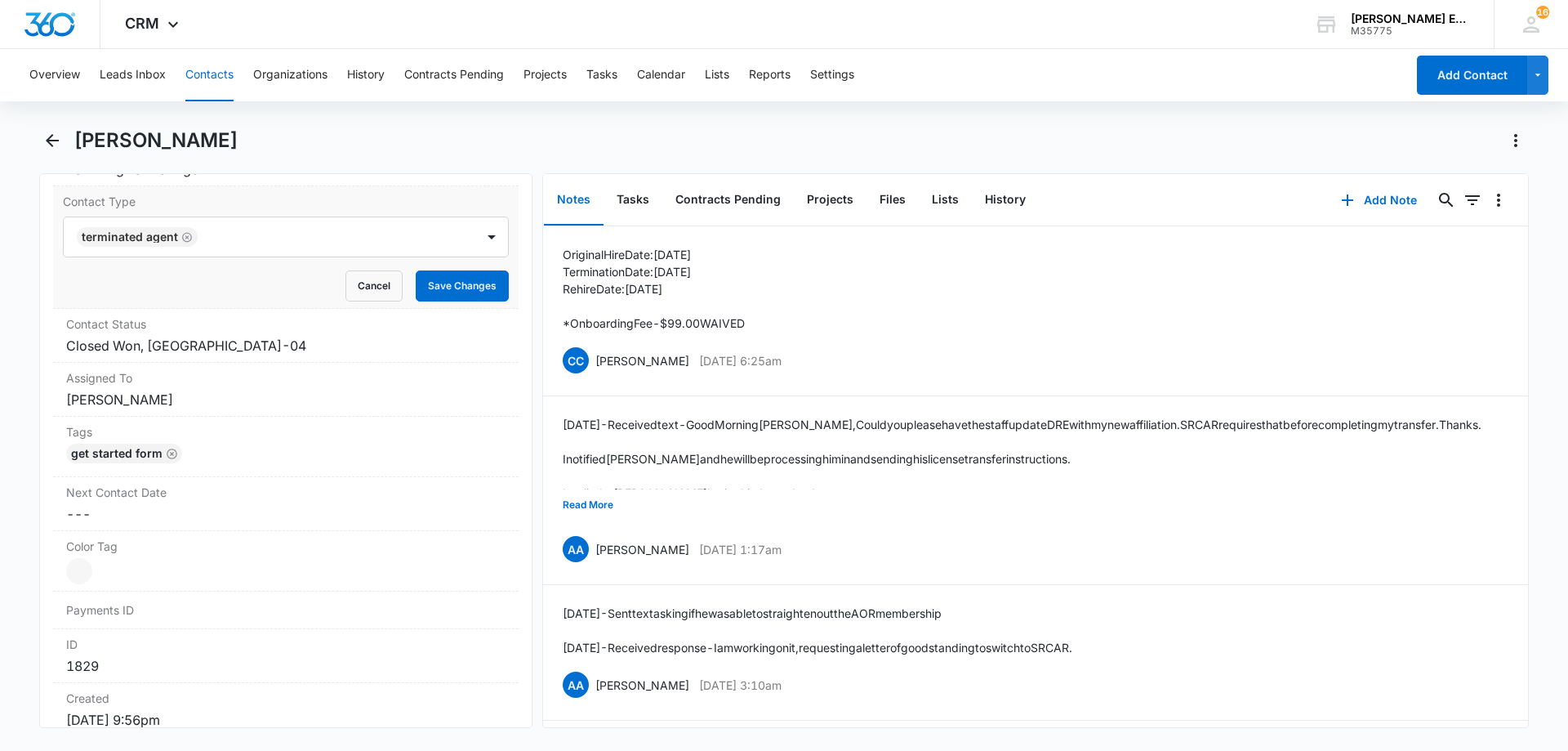
scroll to position [691, 0]
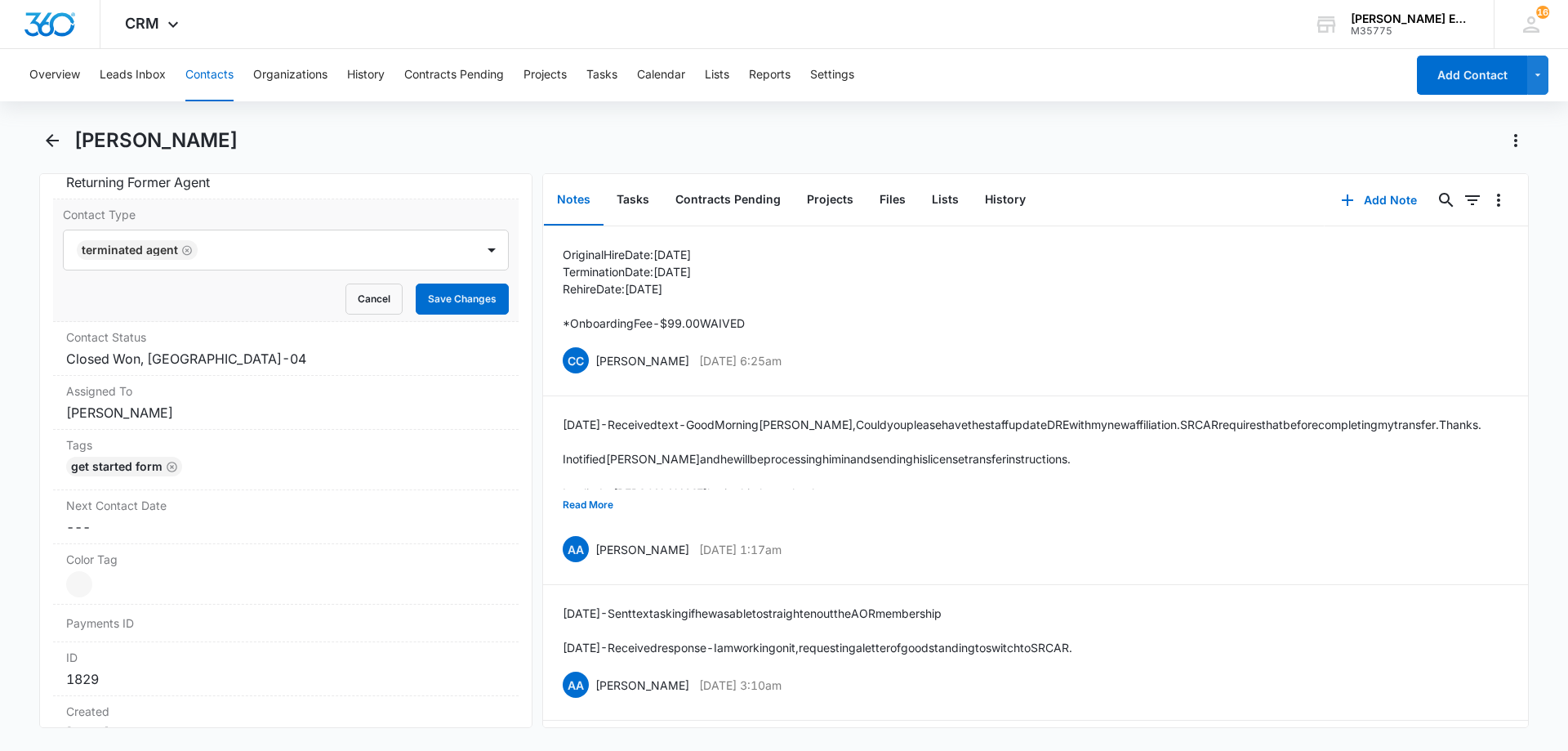
click at [206, 303] on div "Cancel Save Changes" at bounding box center [285, 299] width 446 height 31
click at [190, 245] on icon "Remove Terminated Agent" at bounding box center [187, 250] width 12 height 13
click at [210, 246] on div at bounding box center [266, 249] width 376 height 22
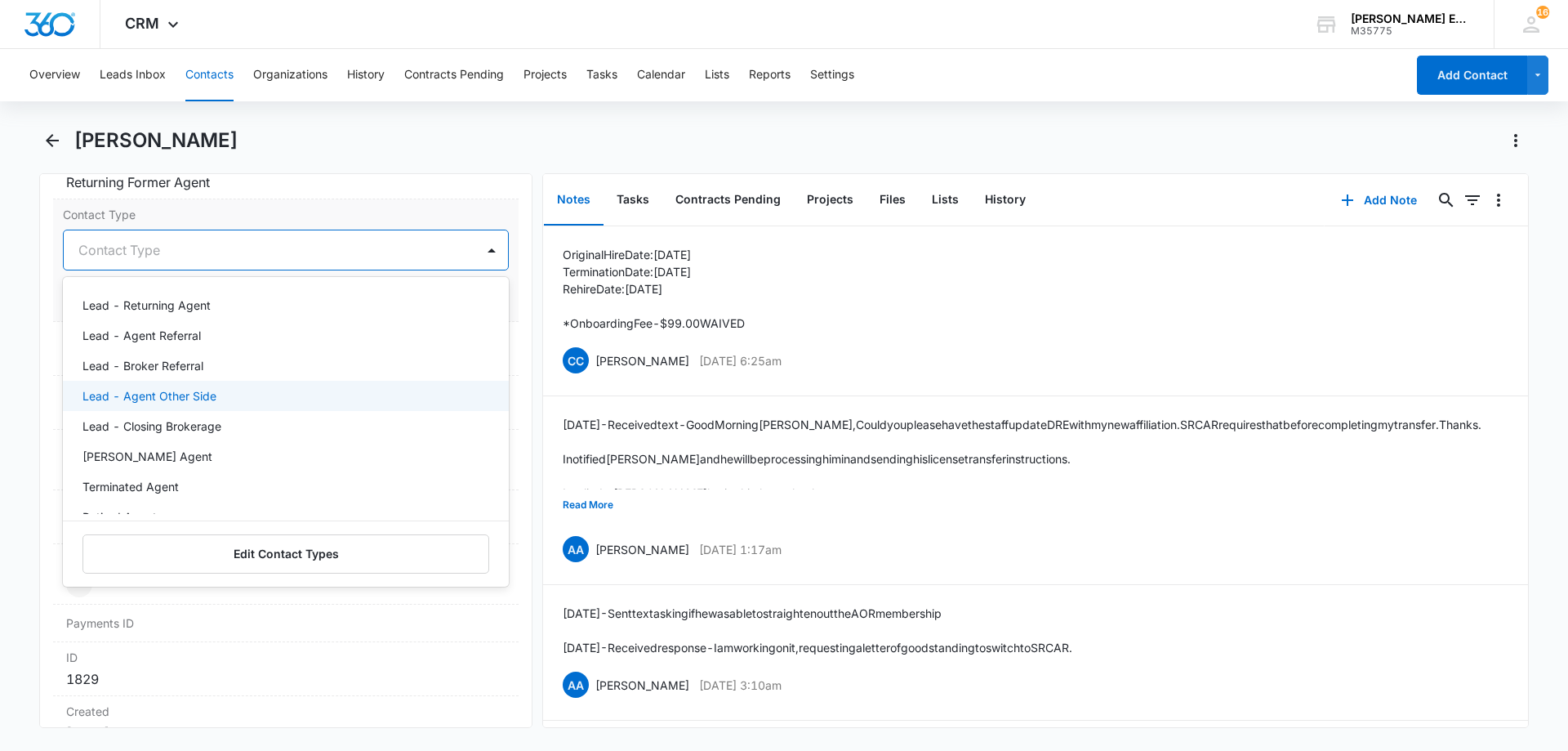
scroll to position [163, 0]
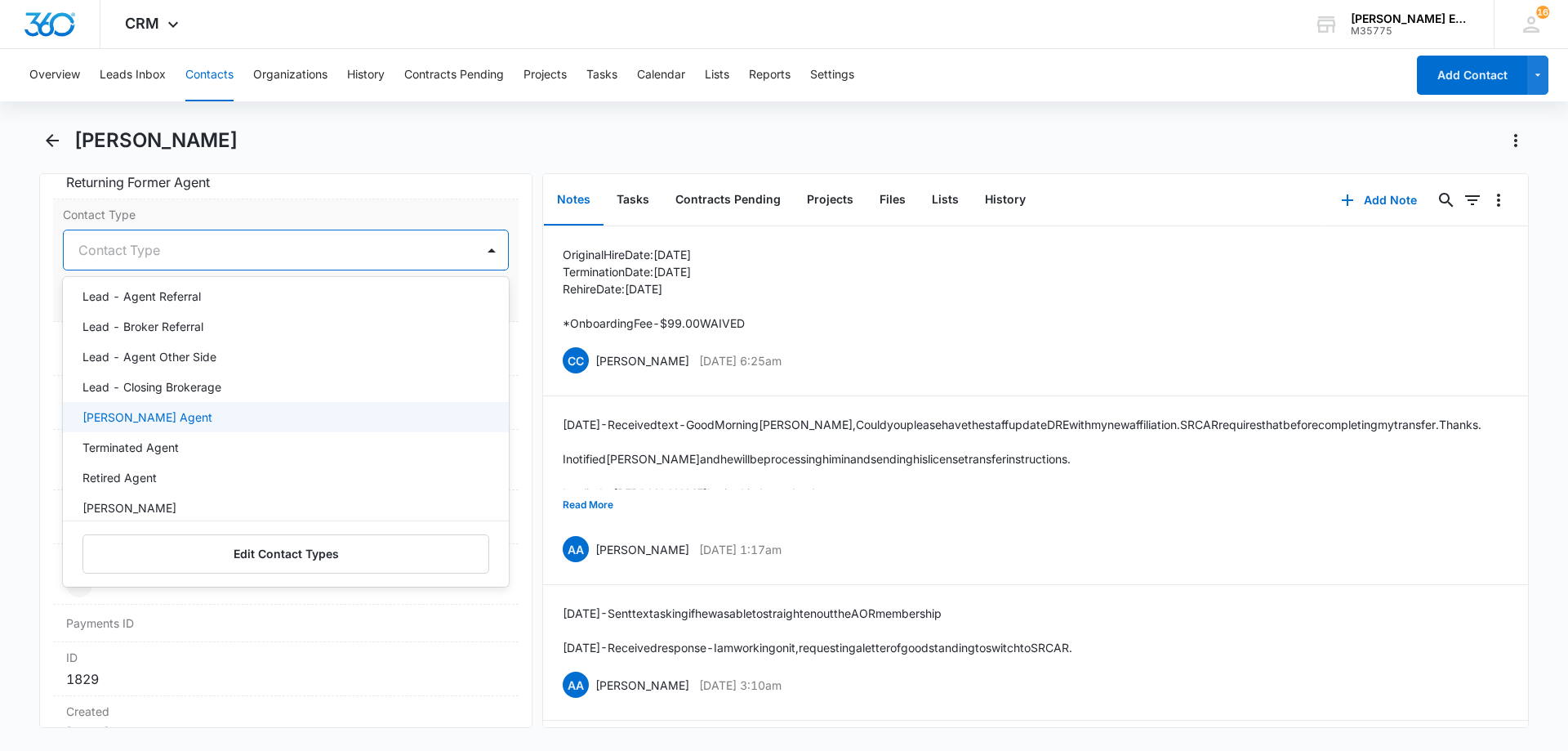
click at [152, 404] on div "Allison James Agent" at bounding box center [285, 417] width 446 height 30
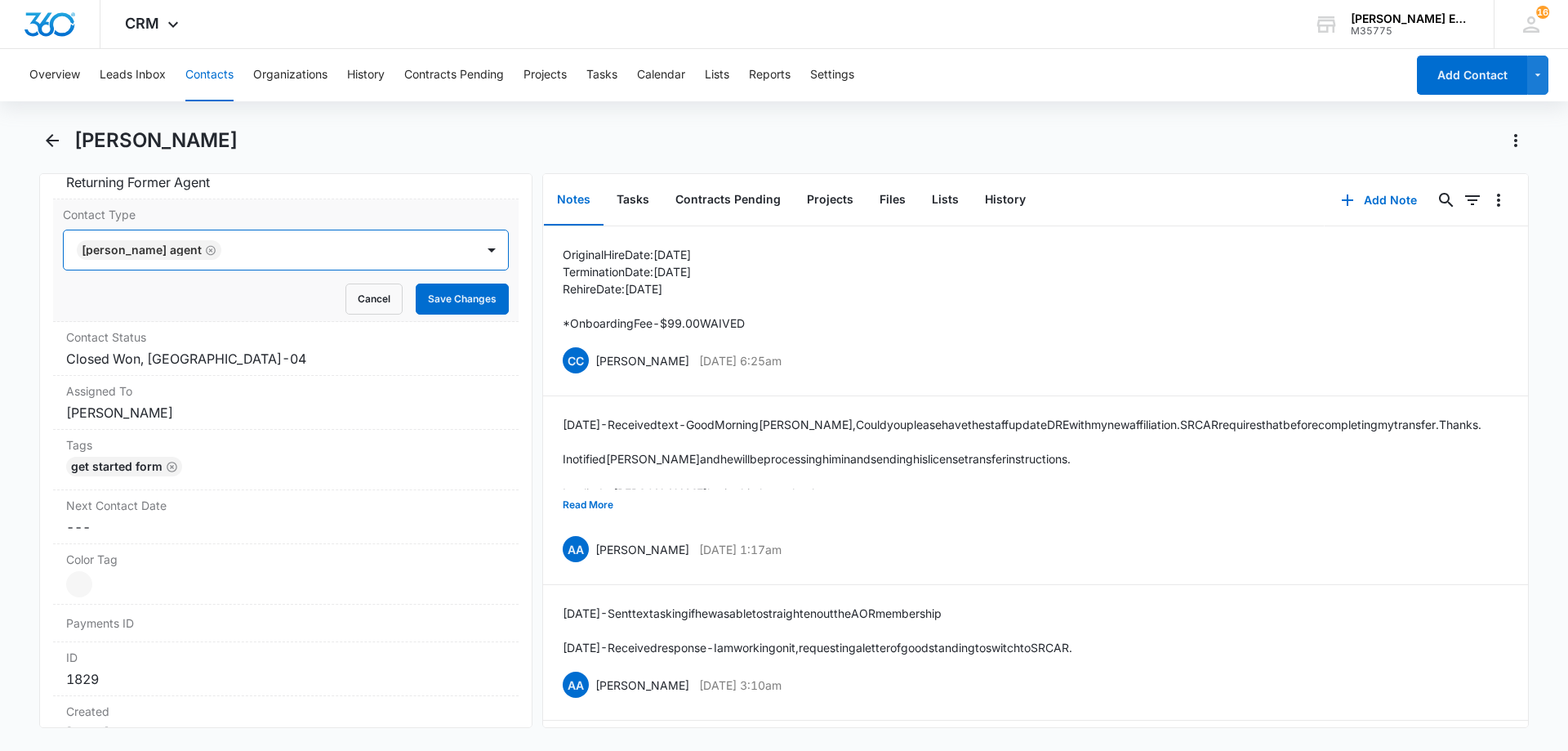
click at [298, 237] on div "Allison James Agent" at bounding box center [269, 250] width 412 height 39
click at [444, 303] on button "Save Changes" at bounding box center [462, 299] width 93 height 31
click at [261, 364] on dd "Cancel Save Changes Closed Won, CA-04" at bounding box center [286, 358] width 439 height 20
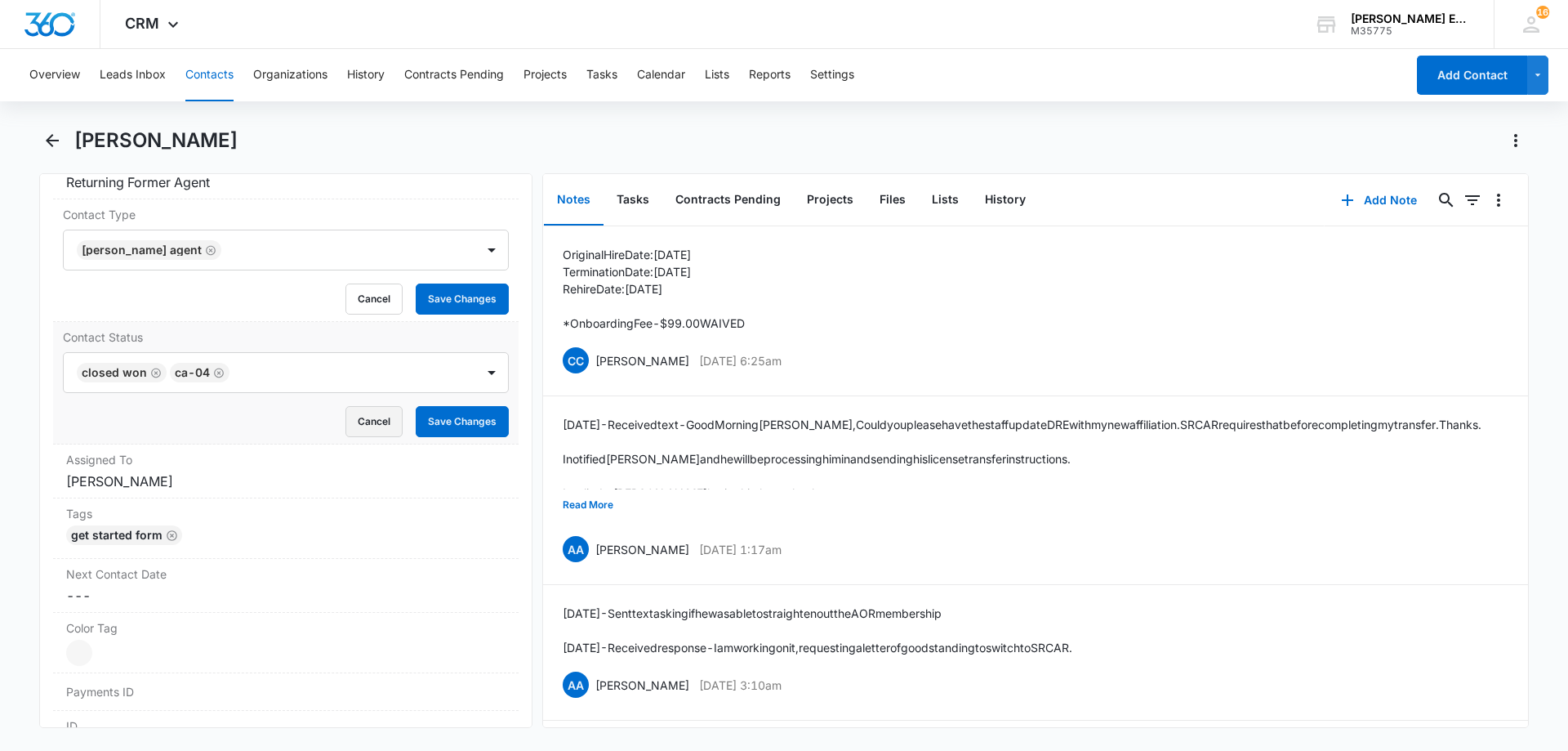
click at [377, 428] on button "Cancel" at bounding box center [374, 422] width 58 height 31
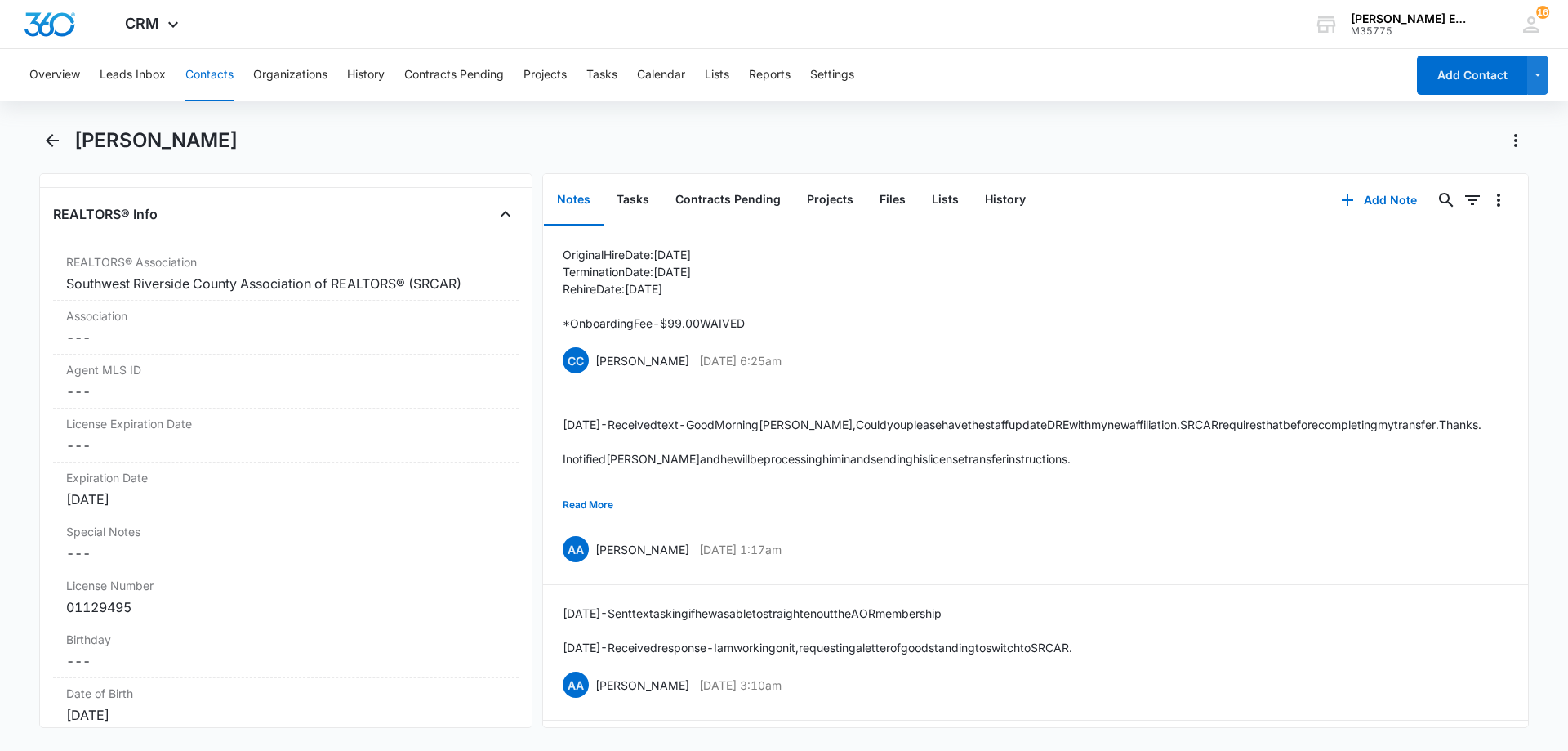
scroll to position [1345, 0]
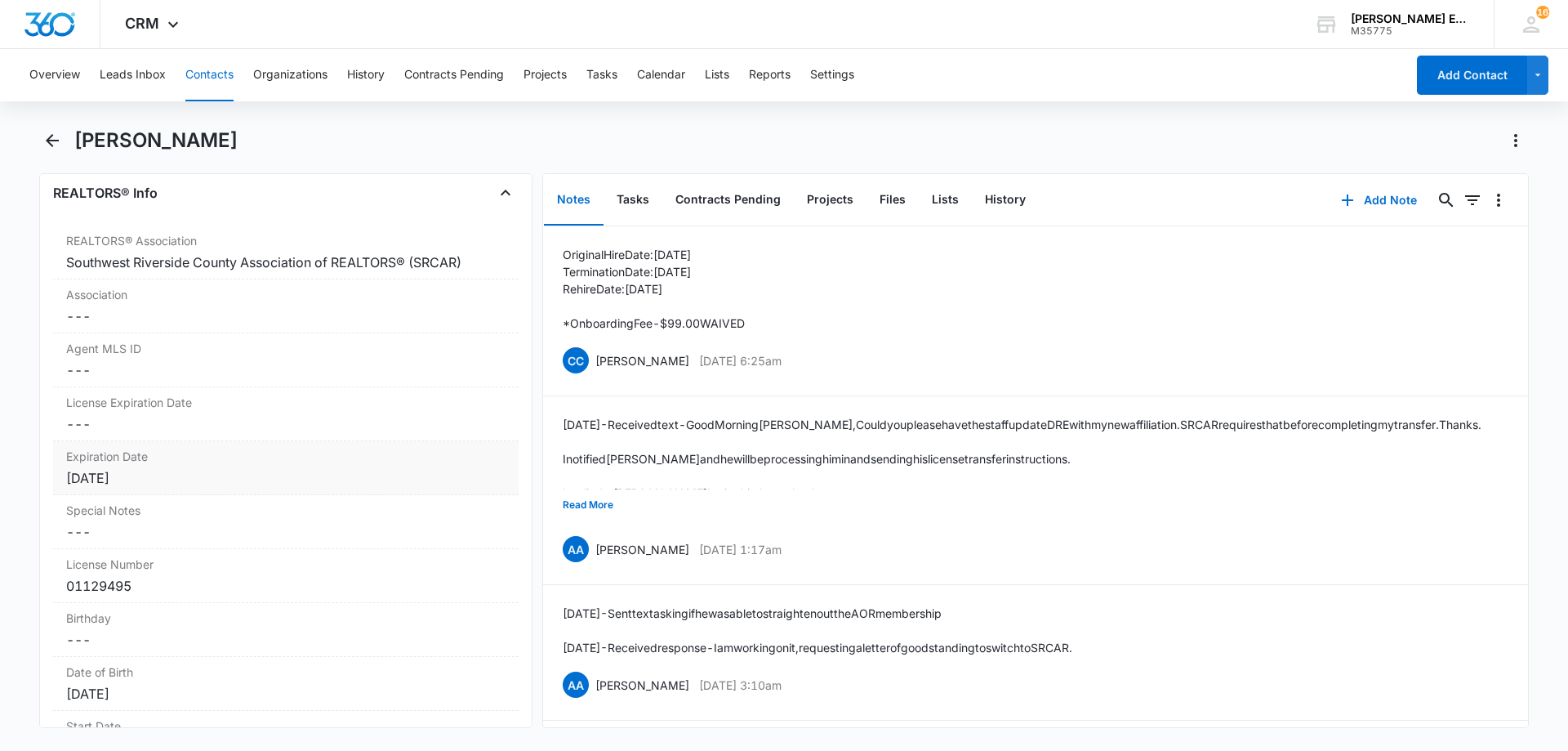
click at [183, 477] on div "Feb 9, 2026" at bounding box center [286, 478] width 439 height 20
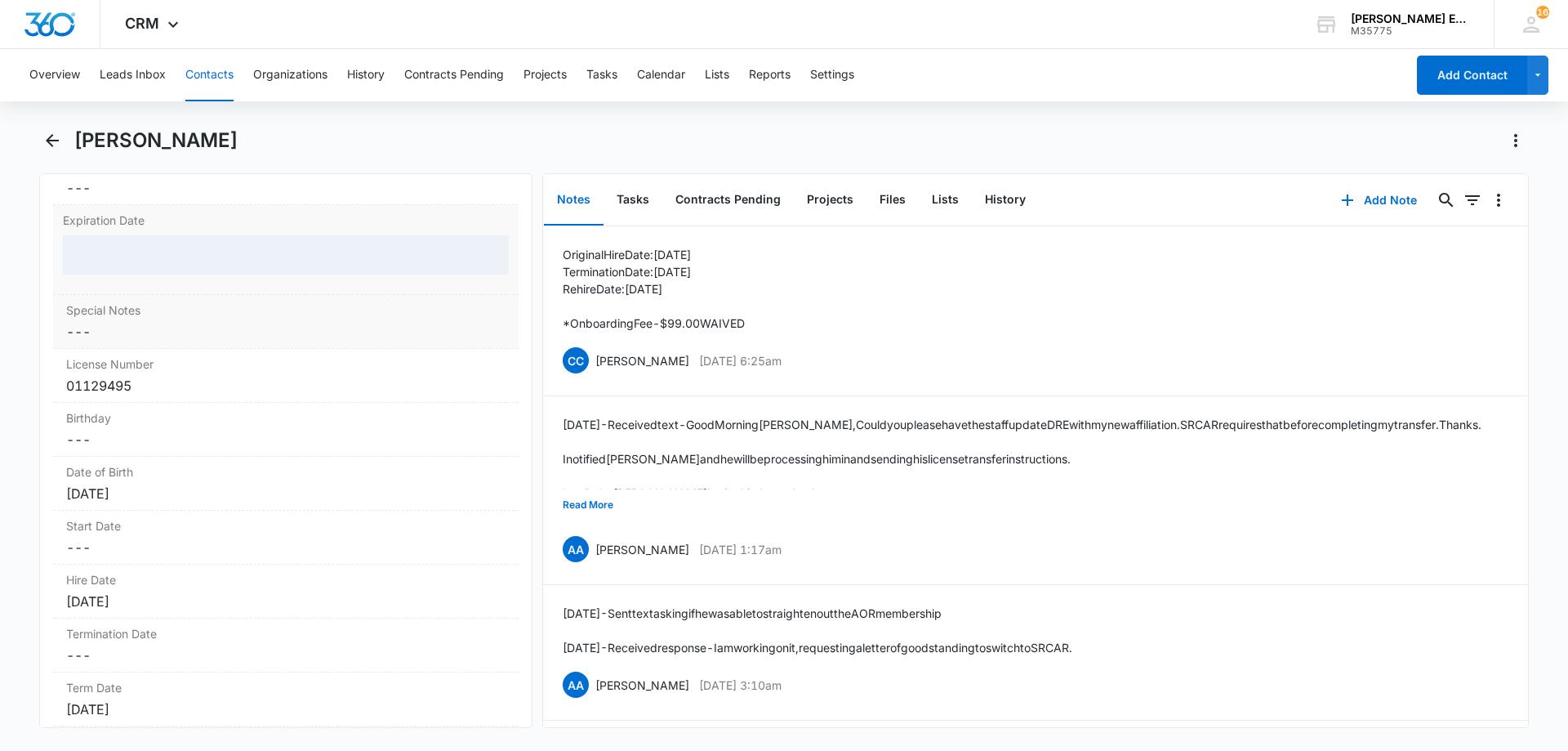
scroll to position [1590, 0]
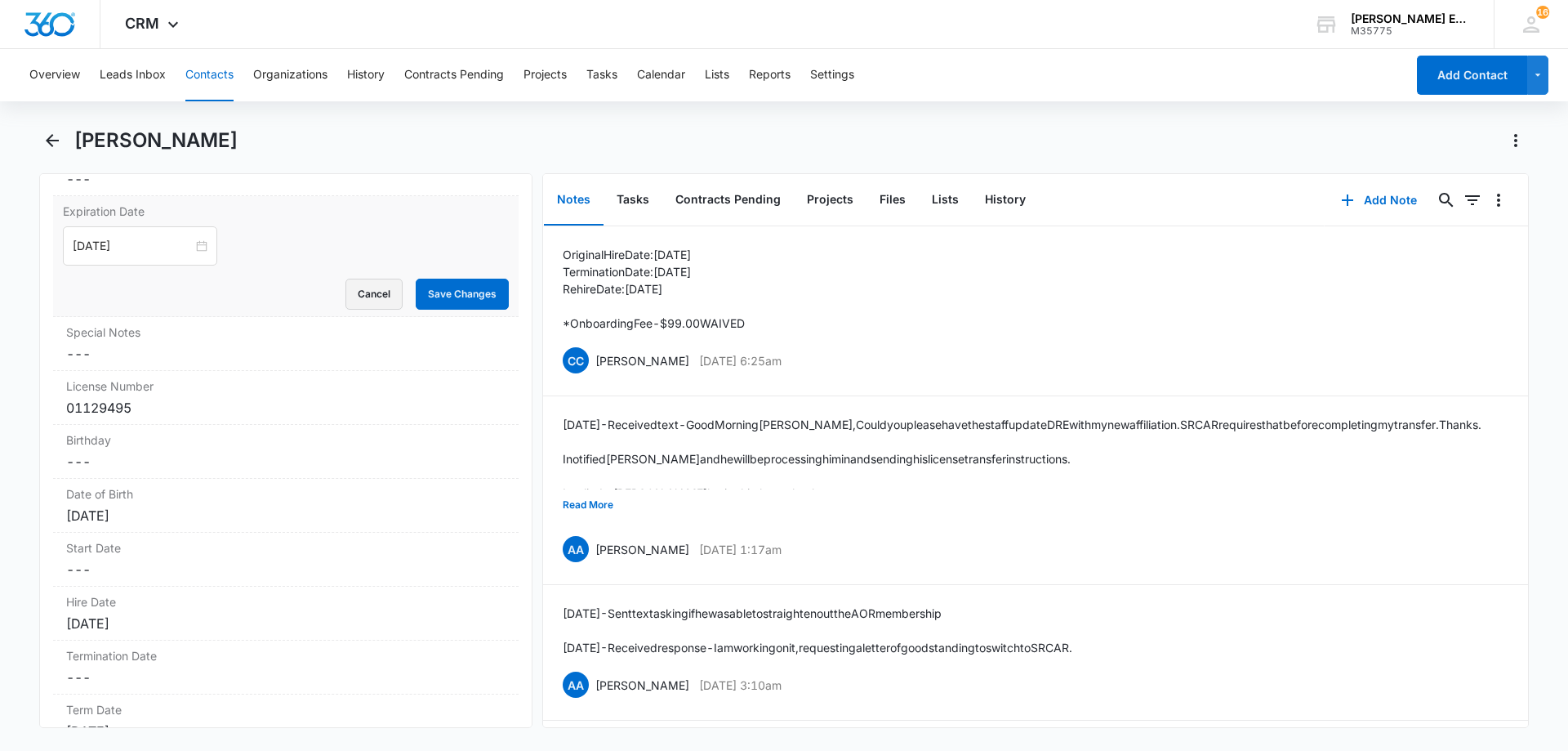
click at [358, 297] on button "Cancel" at bounding box center [374, 294] width 58 height 31
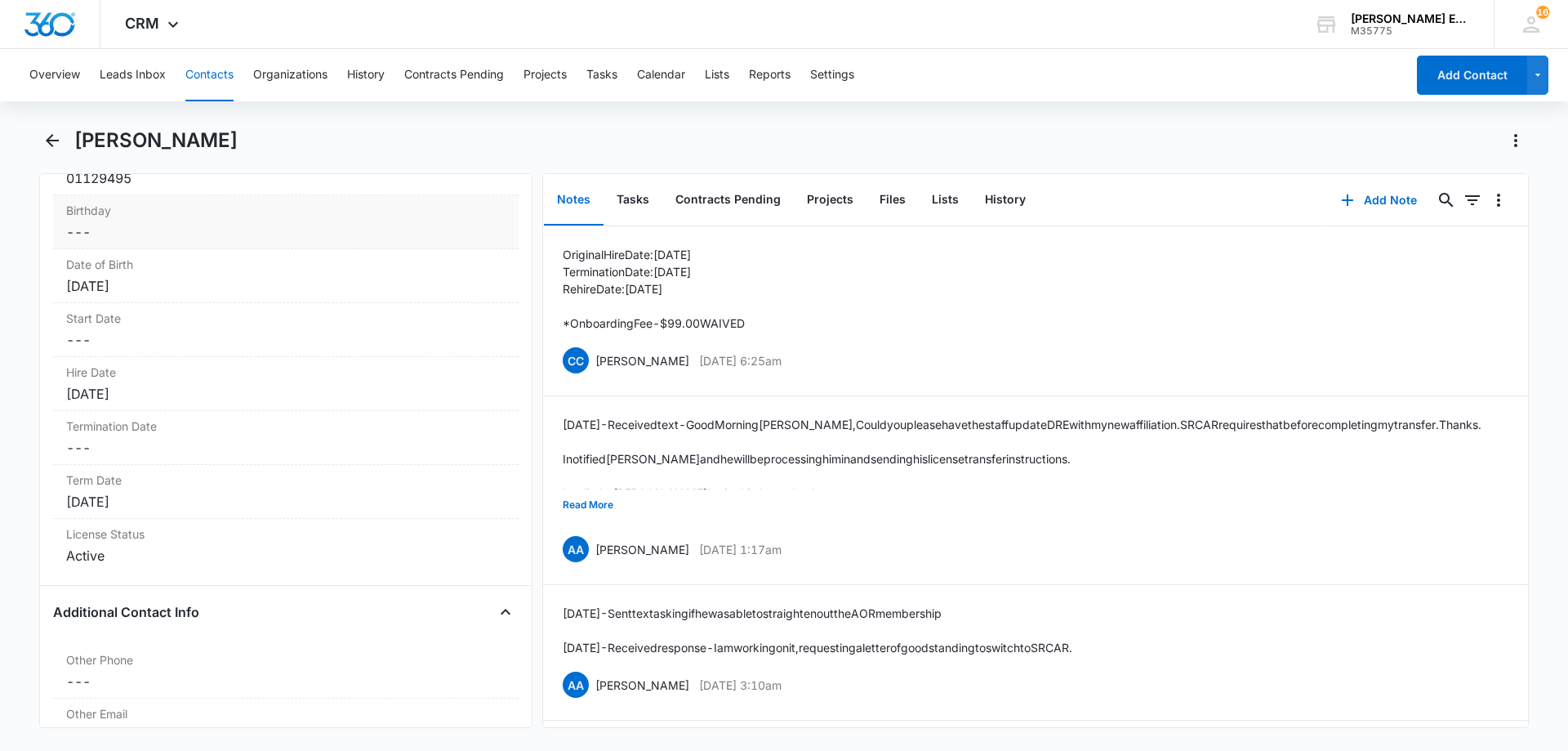
scroll to position [1835, 0]
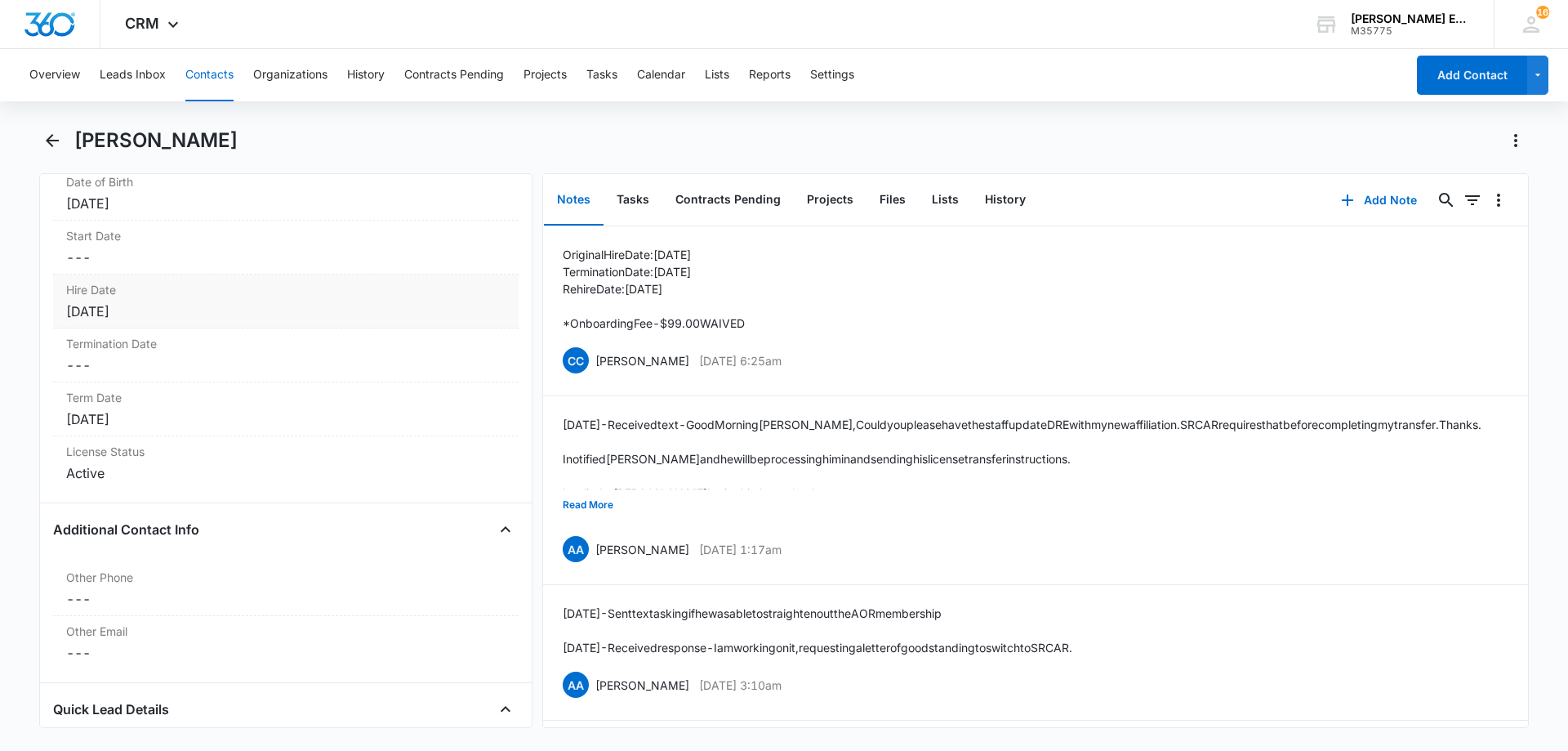
click at [201, 318] on div "Jul 7, 2022" at bounding box center [286, 312] width 439 height 20
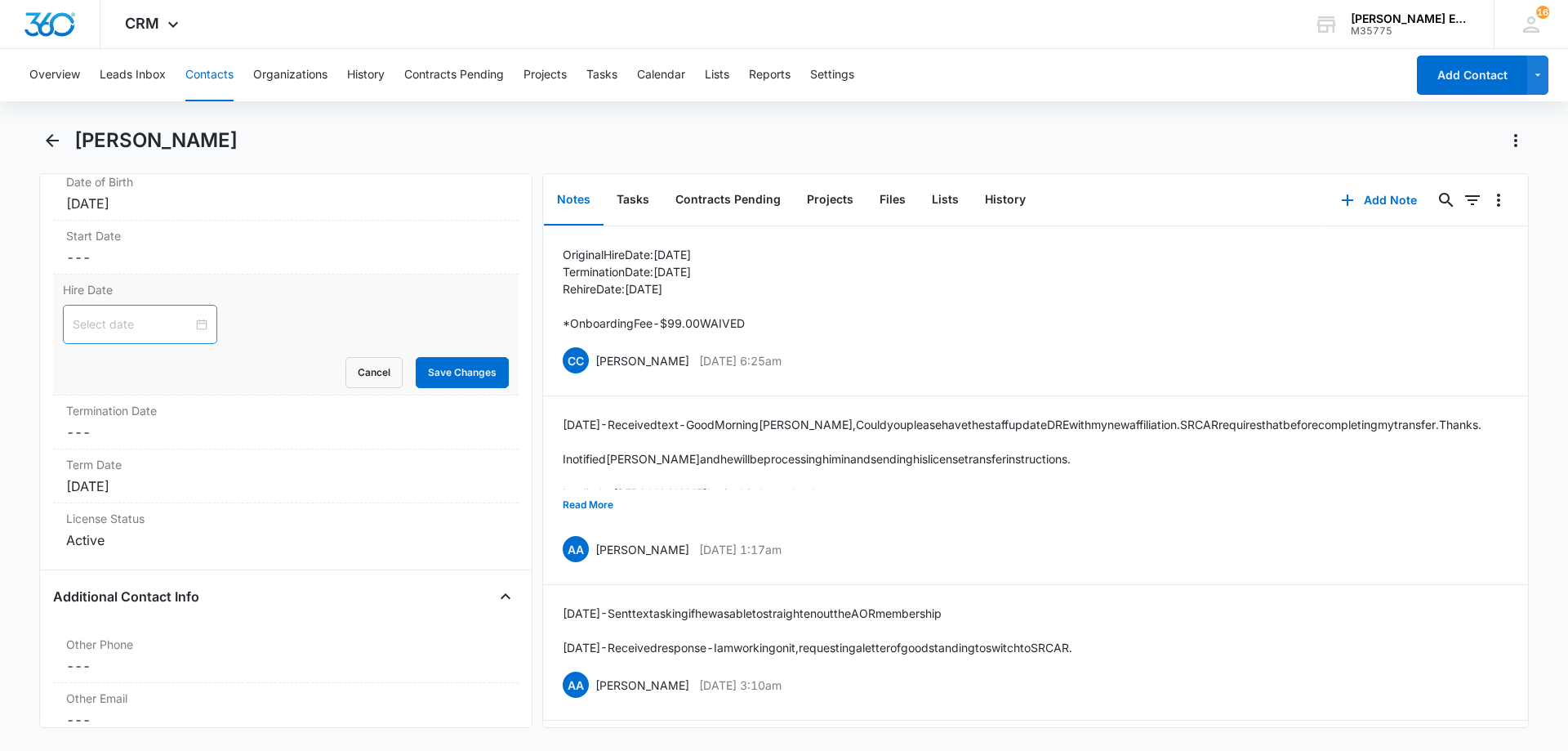
click at [157, 325] on input at bounding box center [132, 324] width 120 height 18
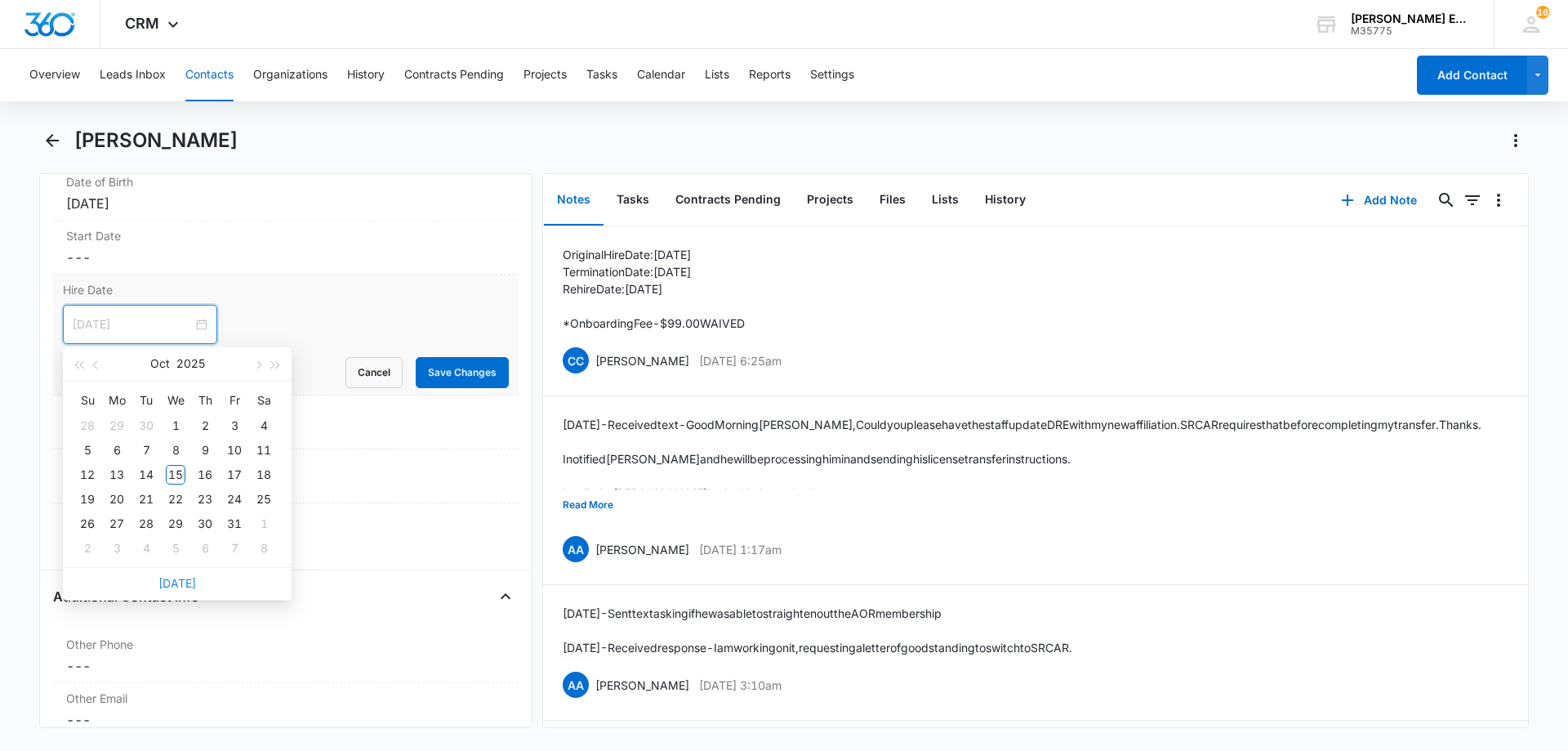
type input "Nov 5, 2025"
click at [178, 584] on link "Today" at bounding box center [177, 583] width 37 height 14
type input "[DATE]"
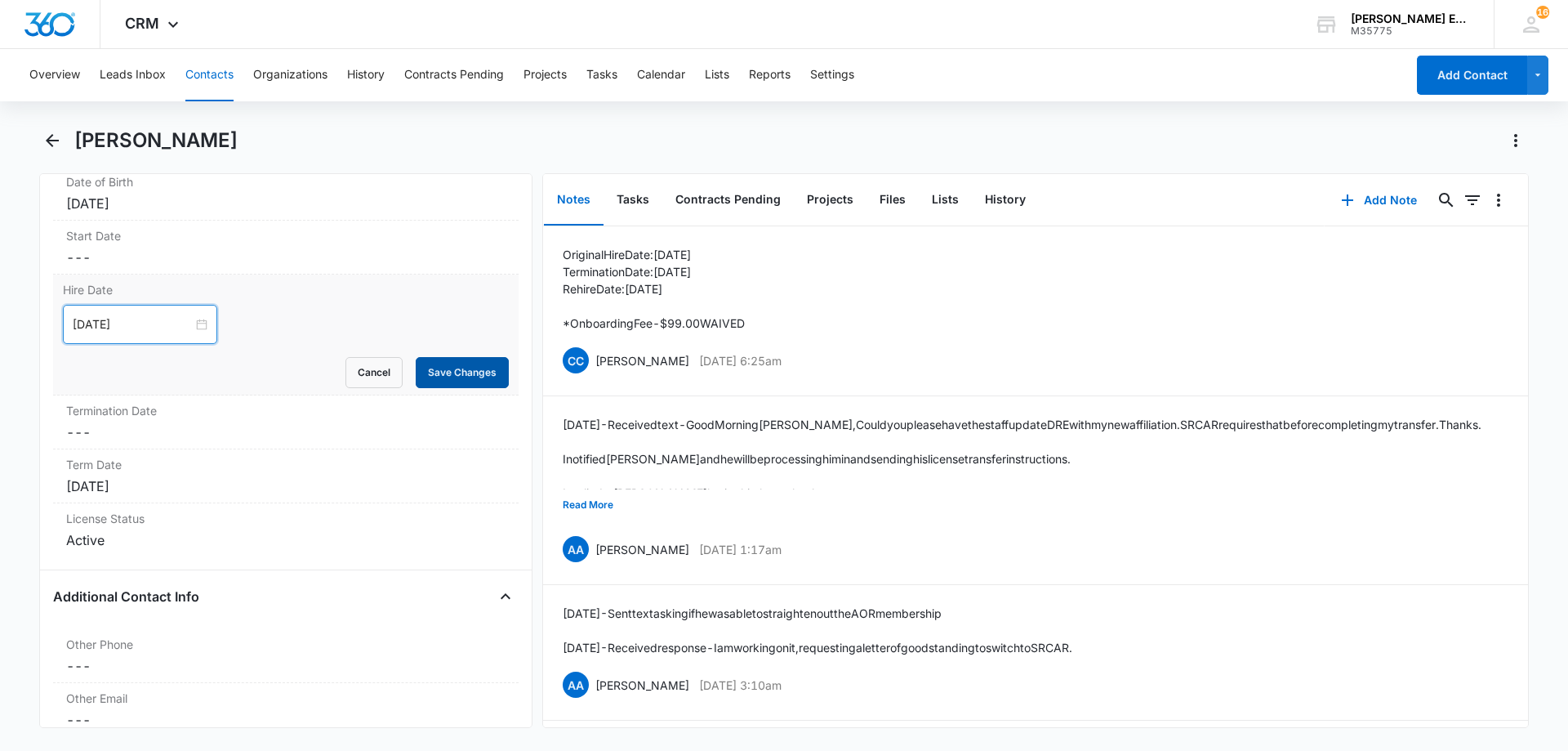
click at [466, 369] on button "Save Changes" at bounding box center [462, 373] width 93 height 31
click at [186, 473] on div "Term Date Cancel Save Changes Sep 25, 2024" at bounding box center [285, 476] width 466 height 54
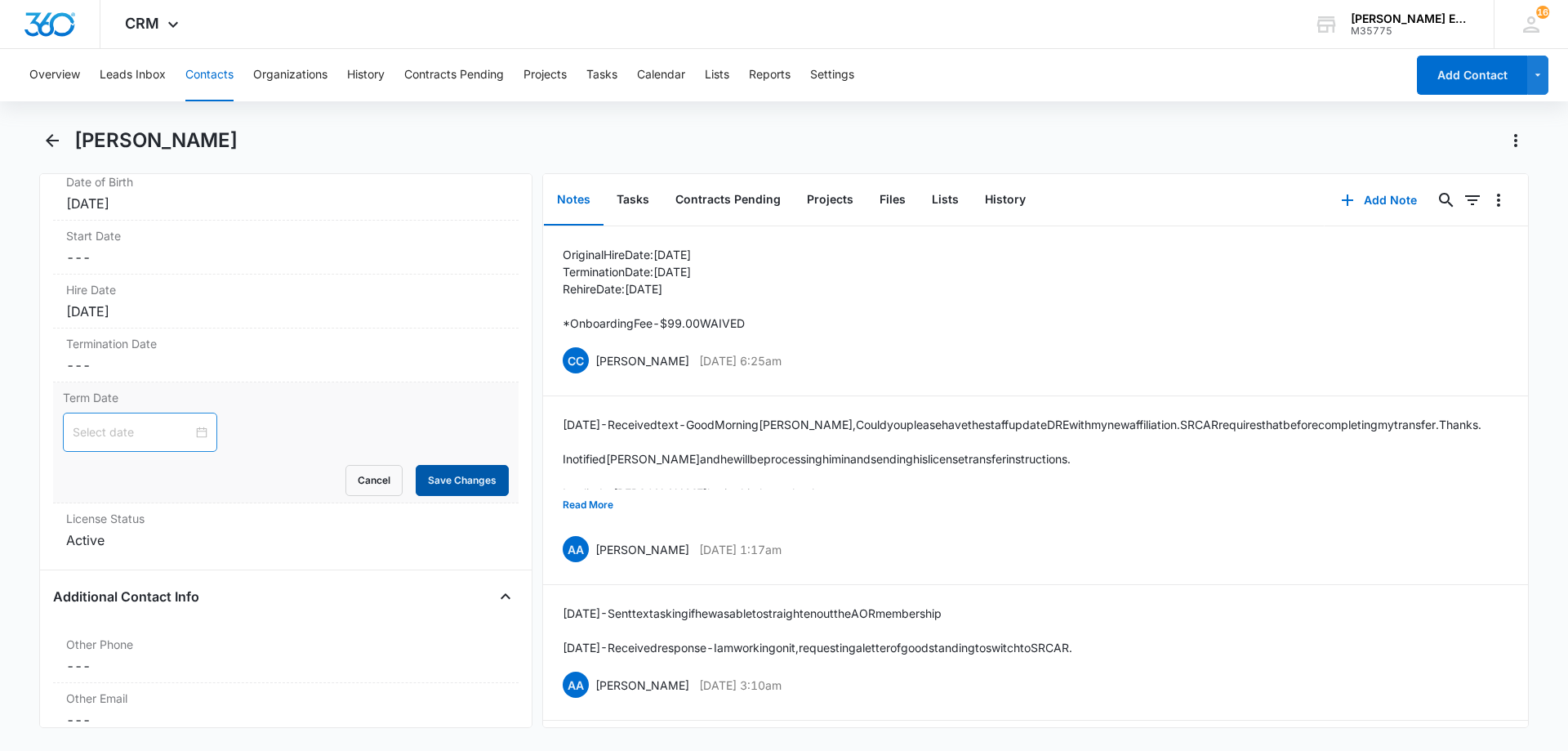
click at [444, 479] on button "Save Changes" at bounding box center [462, 480] width 93 height 31
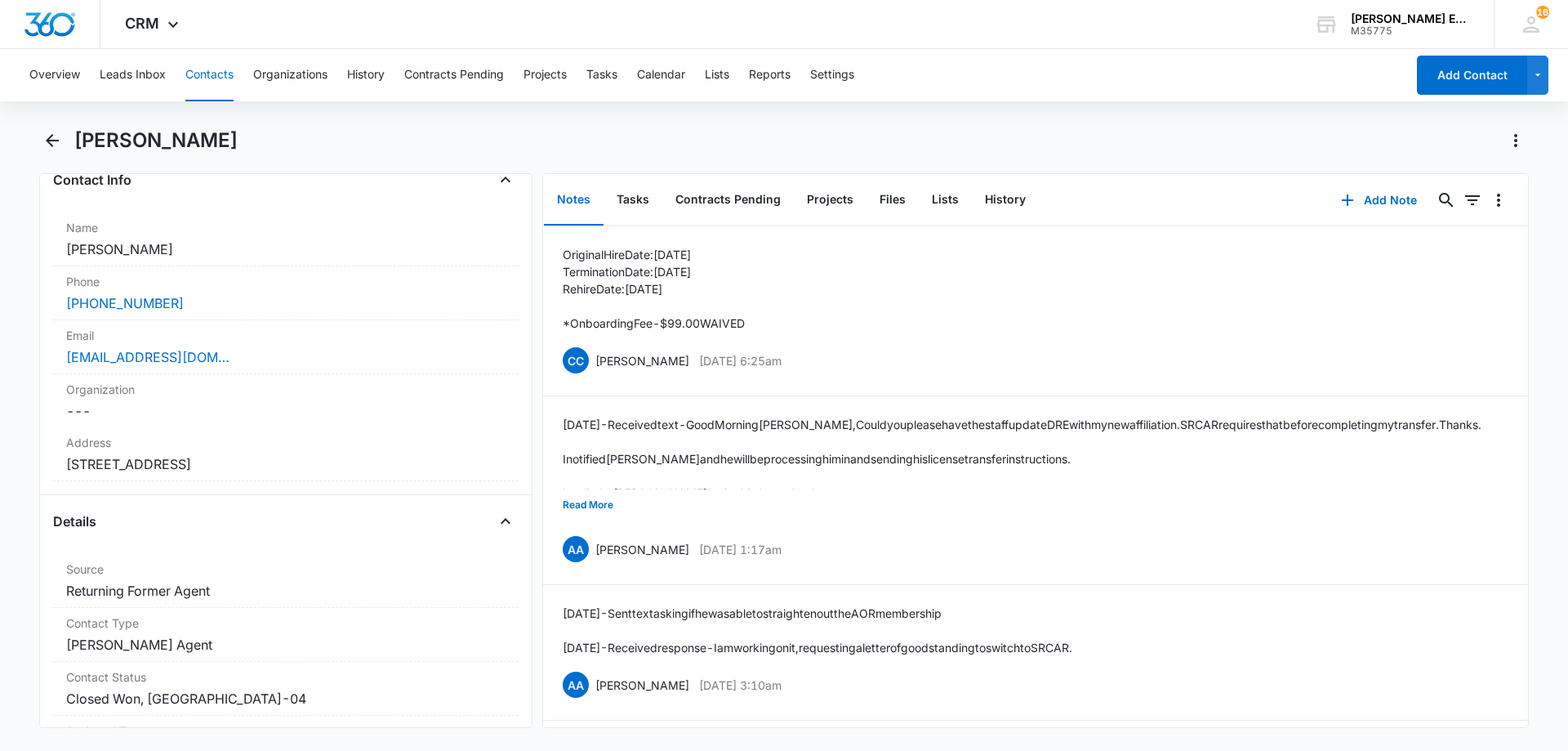
scroll to position [0, 0]
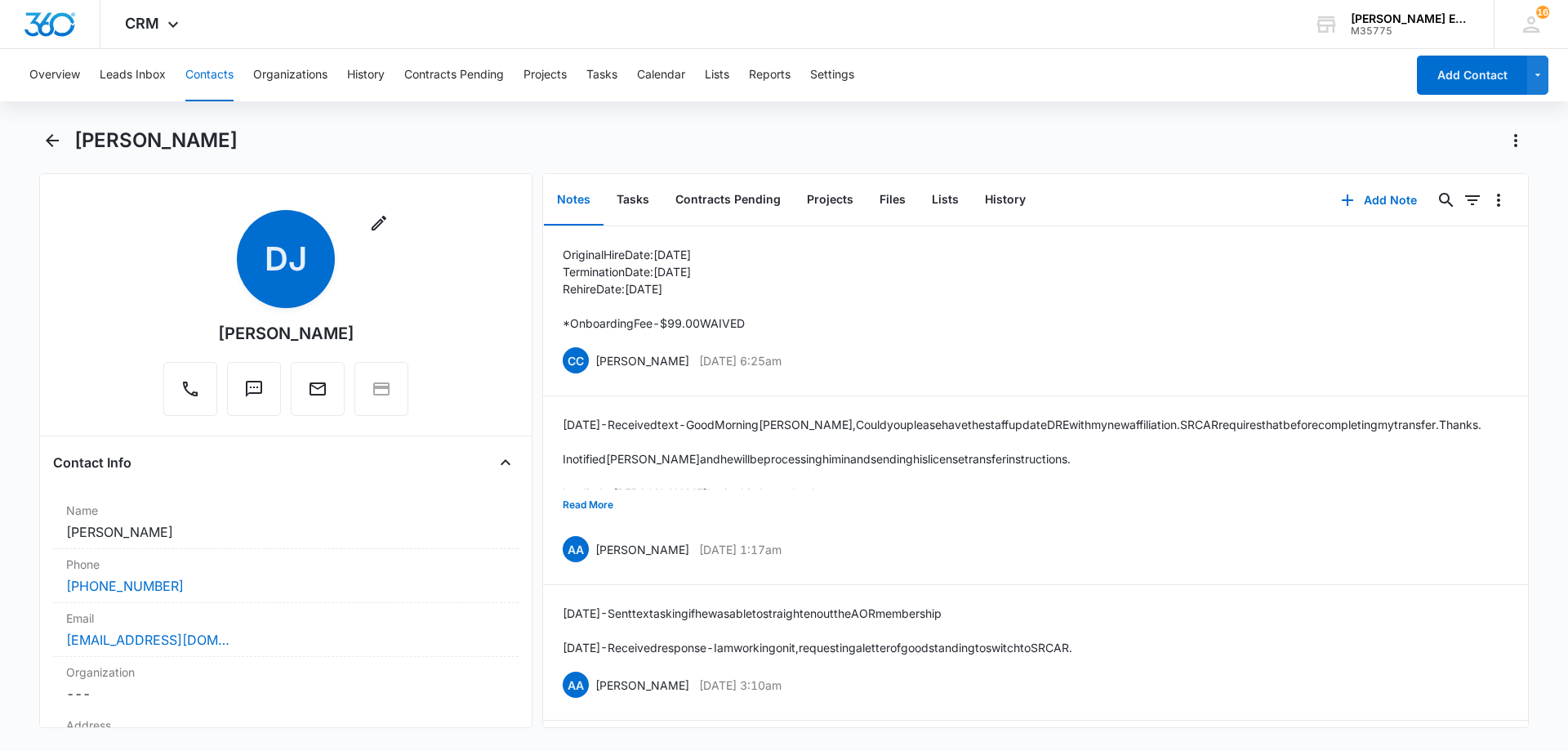
drag, startPoint x: 356, startPoint y: 336, endPoint x: 260, endPoint y: 333, distance: 96.0
click at [260, 333] on div "Remove DJ David Jahanbaksh" at bounding box center [285, 313] width 245 height 206
copy div "Jahanbaksh"
copy h1 "David Jahanbaksh"
drag, startPoint x: 255, startPoint y: 146, endPoint x: 3, endPoint y: 145, distance: 252.0
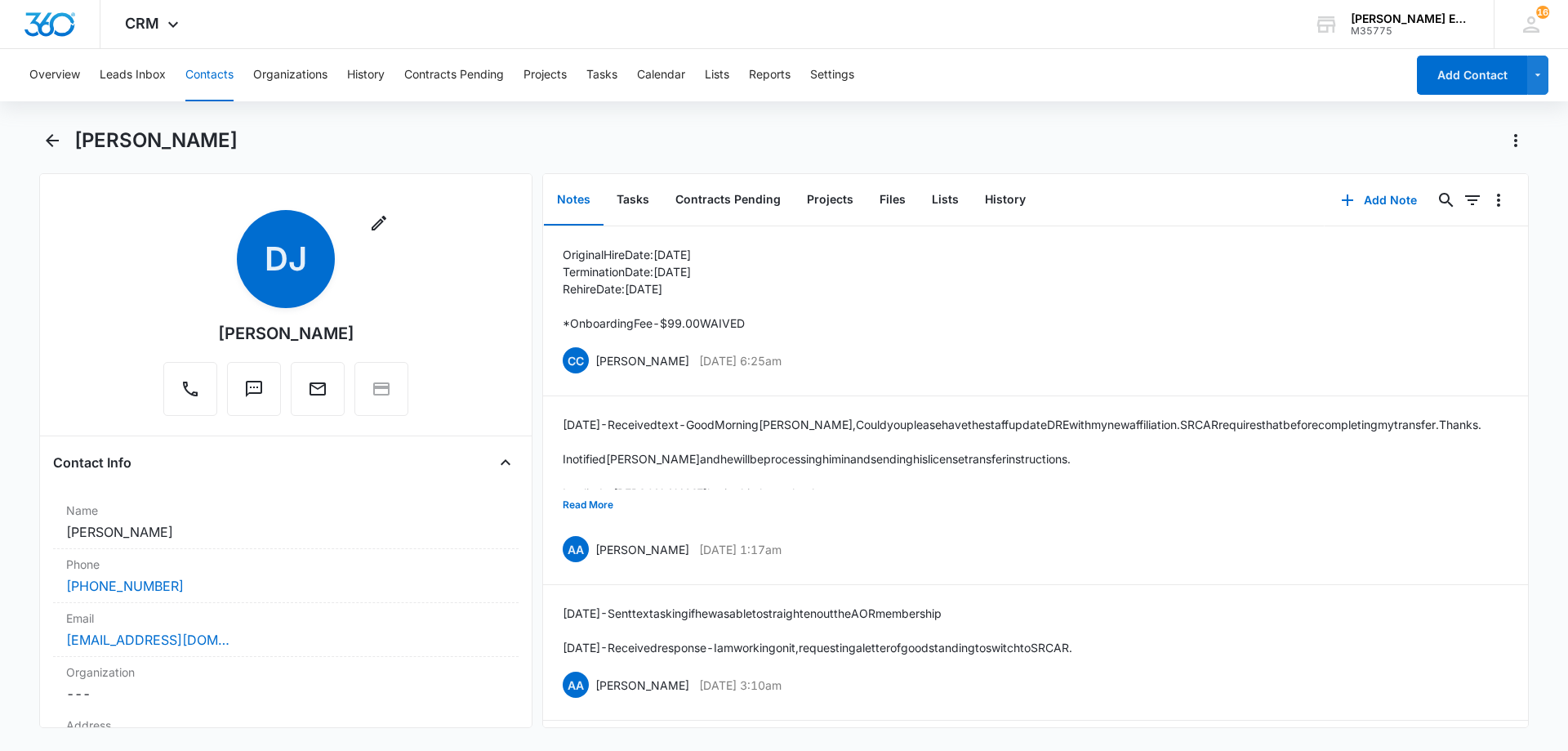
click at [3, 145] on main "David Jahanbaksh Remove DJ David Jahanbaksh Contact Info Name Cancel Save Chang…" at bounding box center [784, 437] width 1568 height 620
